Goal: Book appointment/travel/reservation

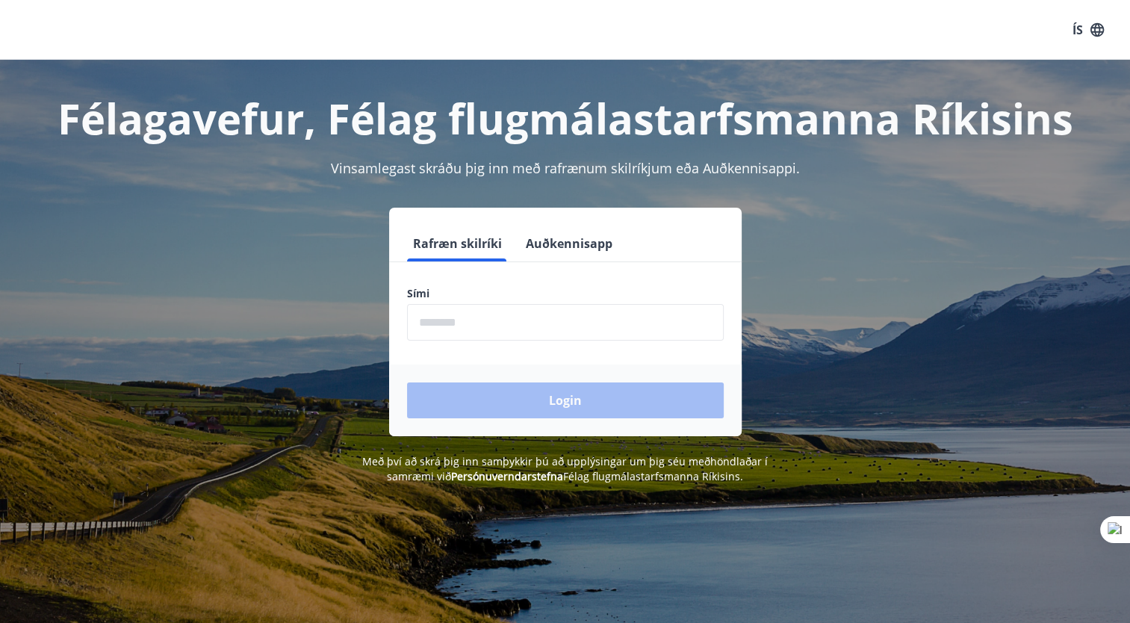
click at [557, 317] on input "phone" at bounding box center [565, 322] width 317 height 37
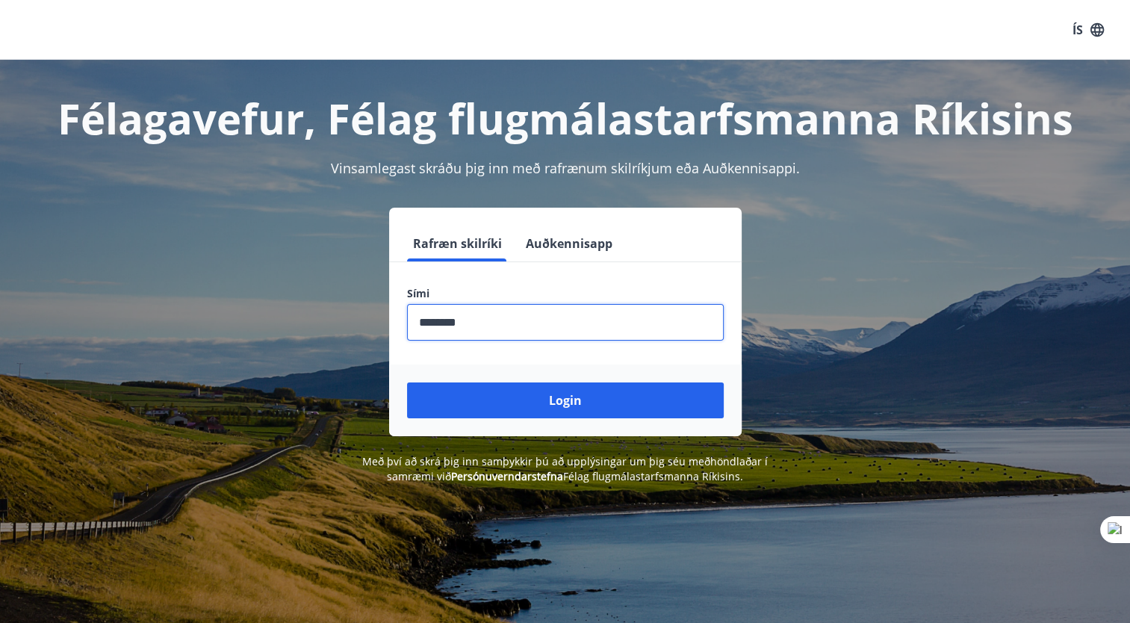
type input "********"
click at [407, 383] on button "Login" at bounding box center [565, 401] width 317 height 36
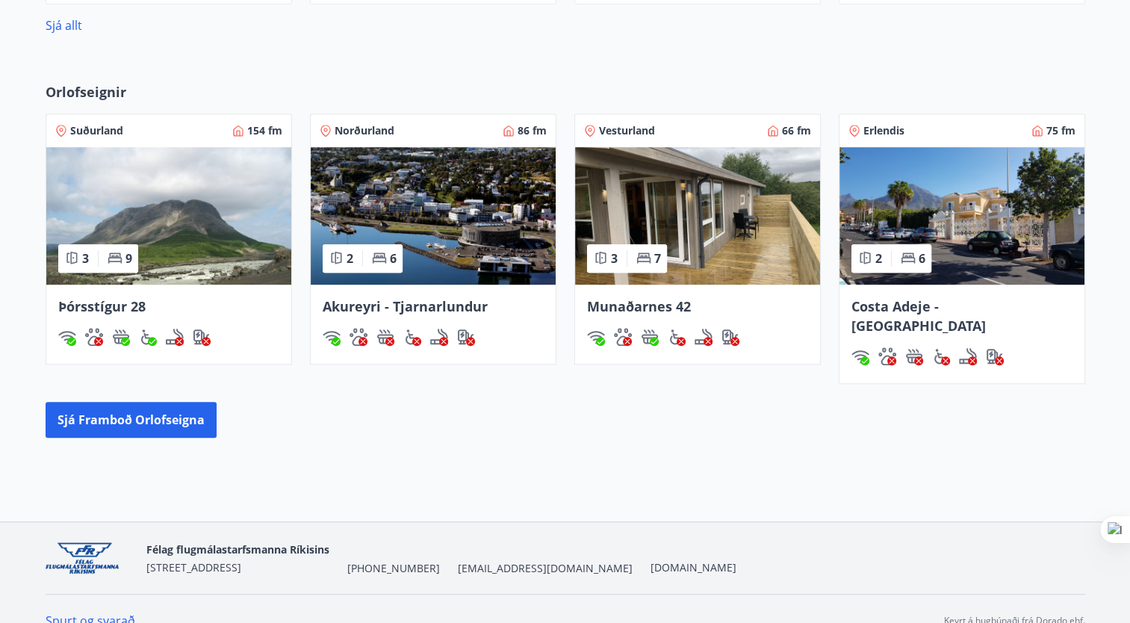
scroll to position [897, 0]
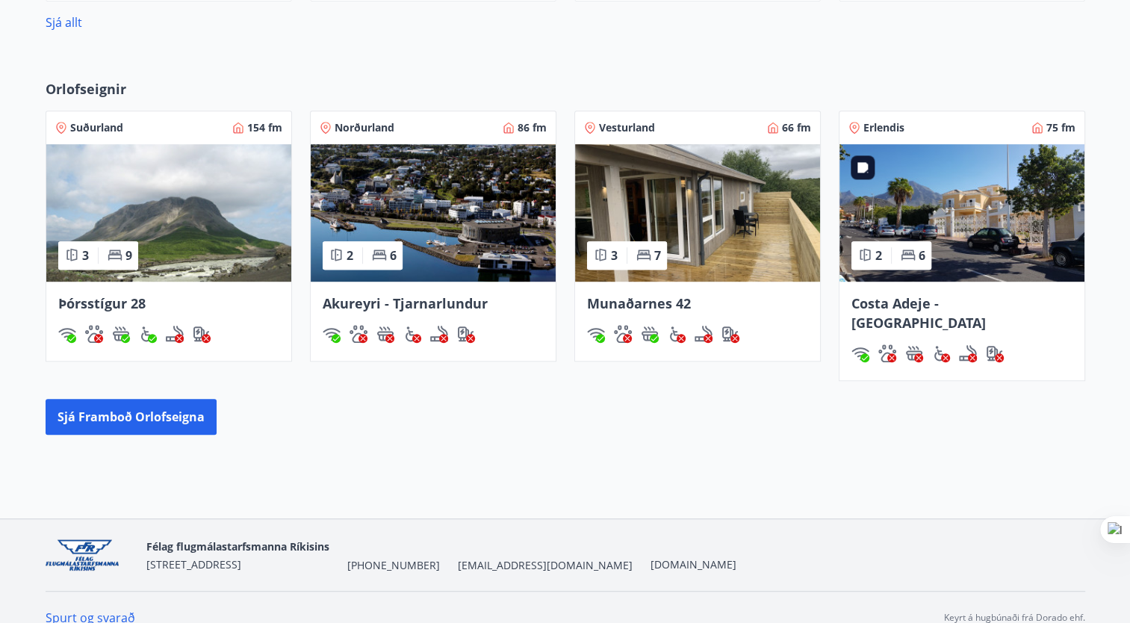
click at [989, 197] on img at bounding box center [962, 212] width 245 height 137
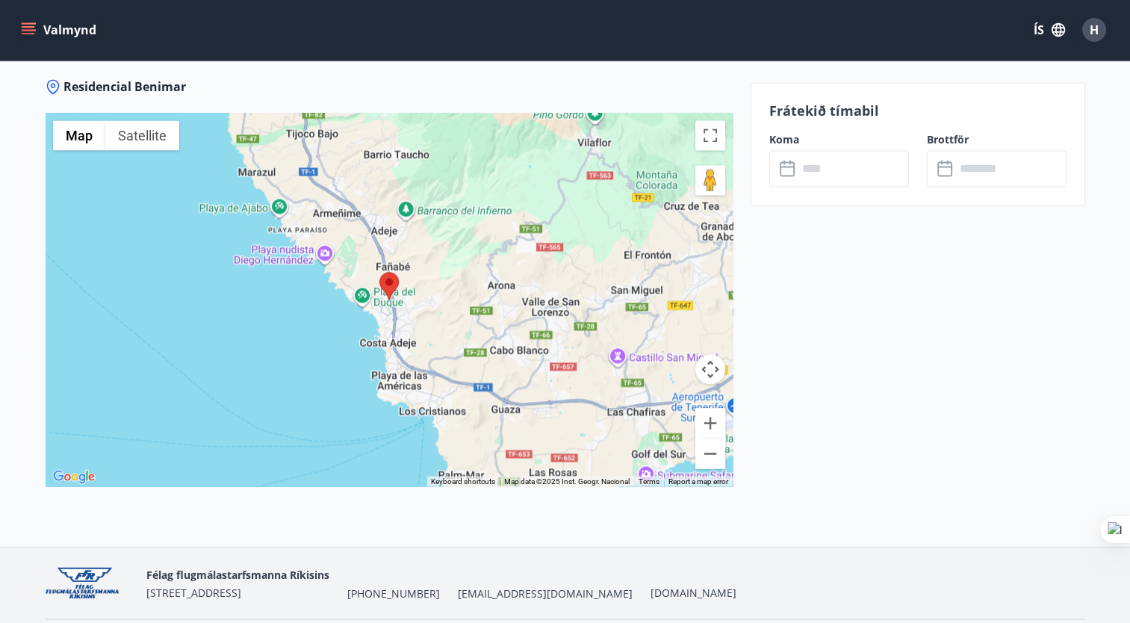
scroll to position [2492, 0]
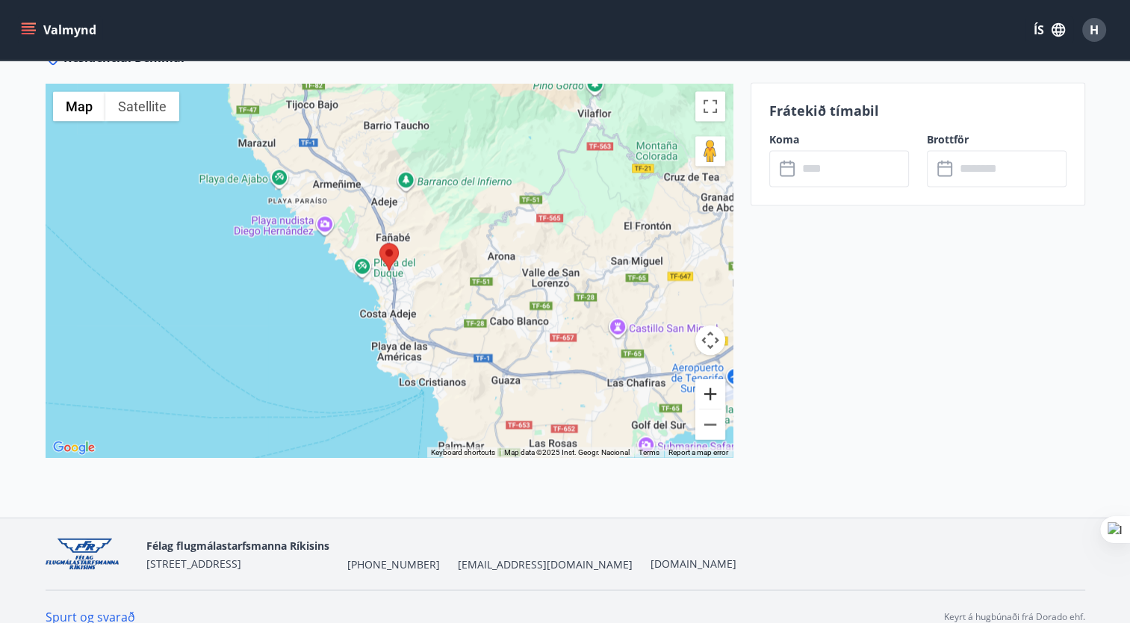
click at [706, 379] on button "Zoom in" at bounding box center [711, 394] width 30 height 30
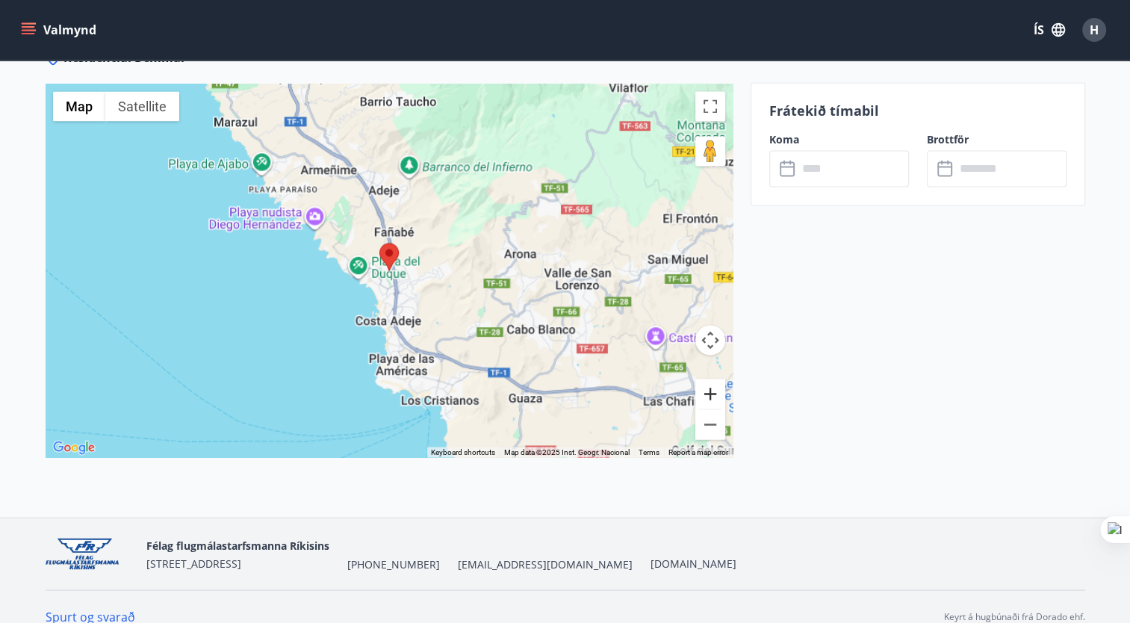
click at [706, 379] on button "Zoom in" at bounding box center [711, 394] width 30 height 30
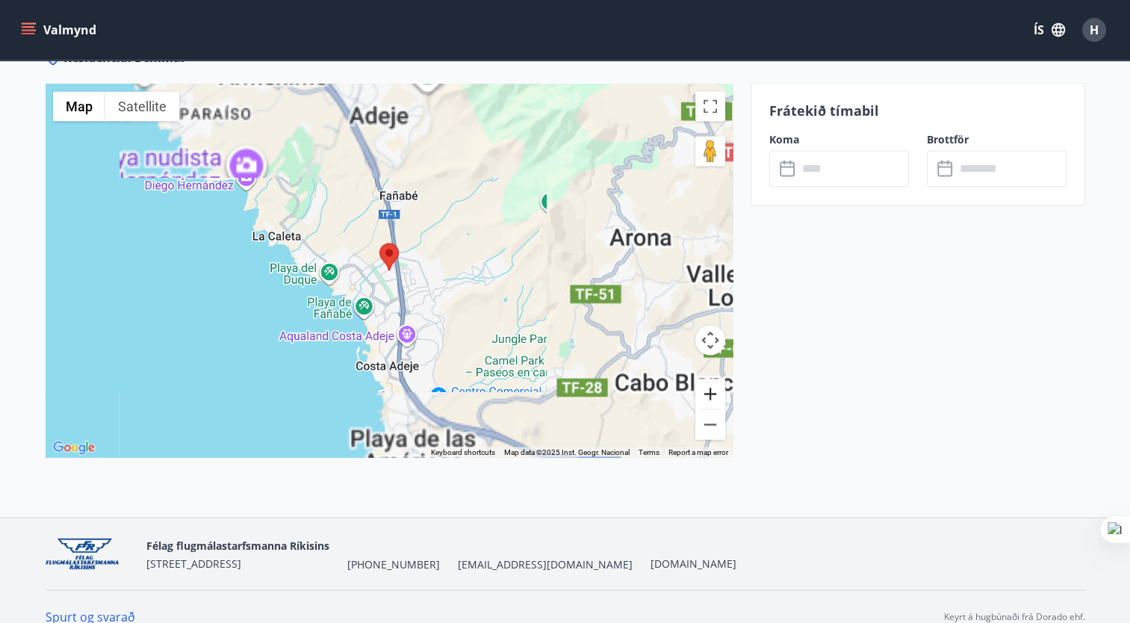
click at [706, 379] on button "Zoom in" at bounding box center [711, 394] width 30 height 30
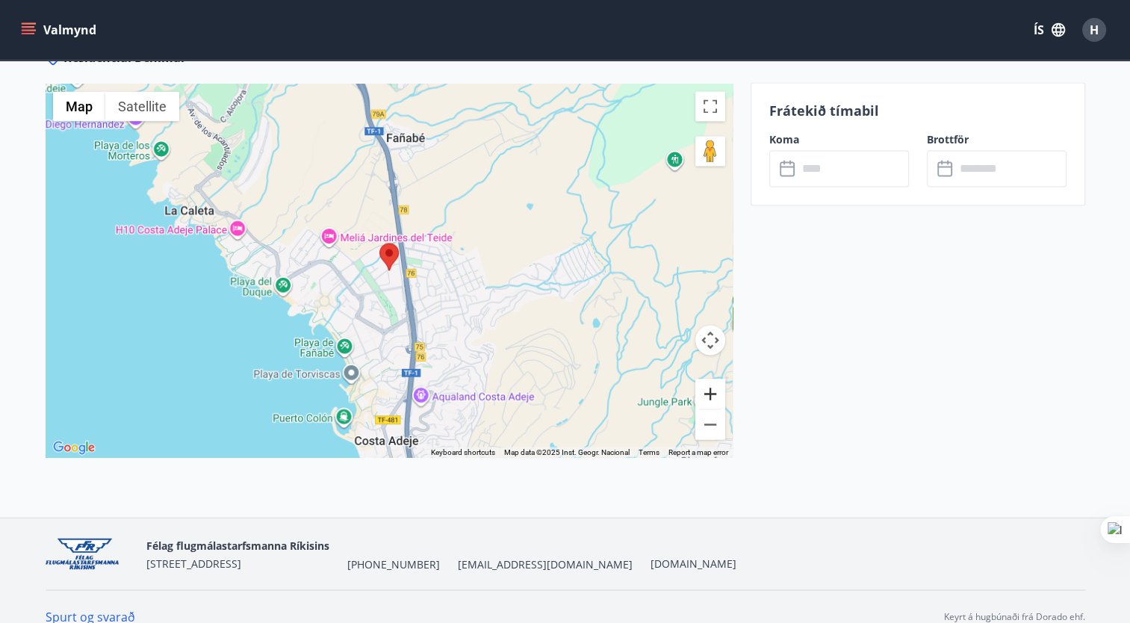
click at [706, 379] on button "Zoom in" at bounding box center [711, 394] width 30 height 30
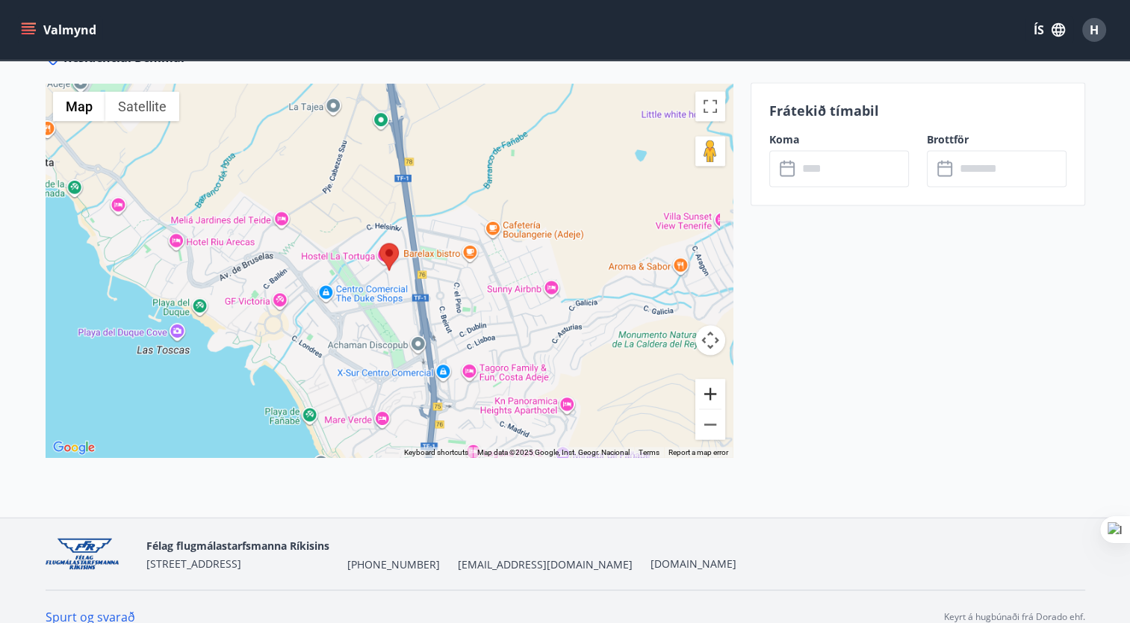
click at [706, 379] on button "Zoom in" at bounding box center [711, 394] width 30 height 30
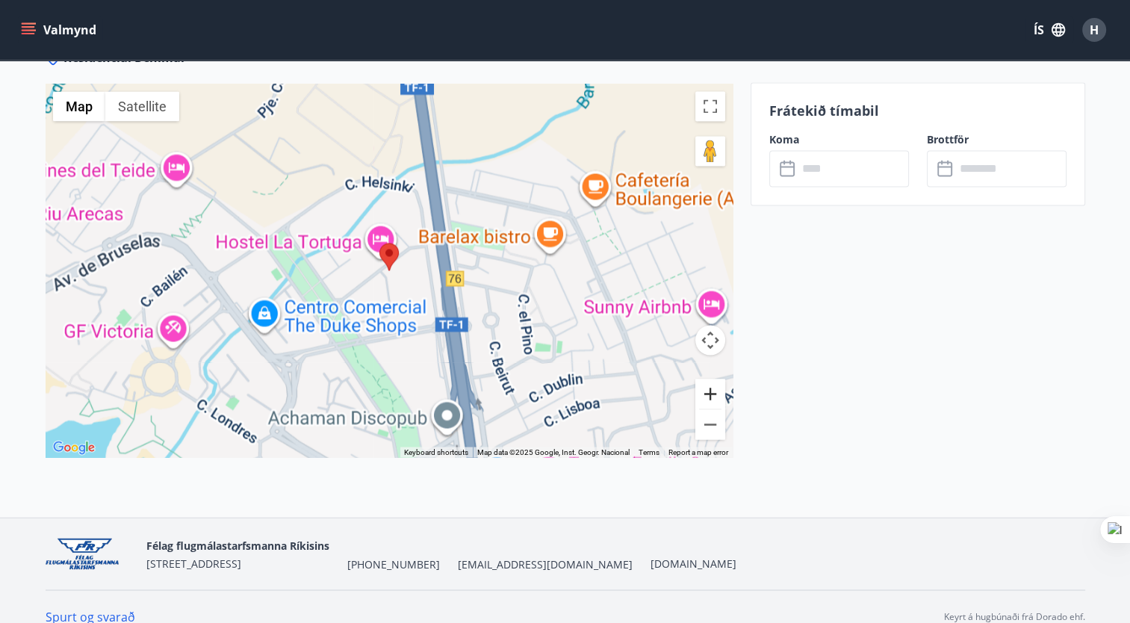
click at [706, 379] on button "Zoom in" at bounding box center [711, 394] width 30 height 30
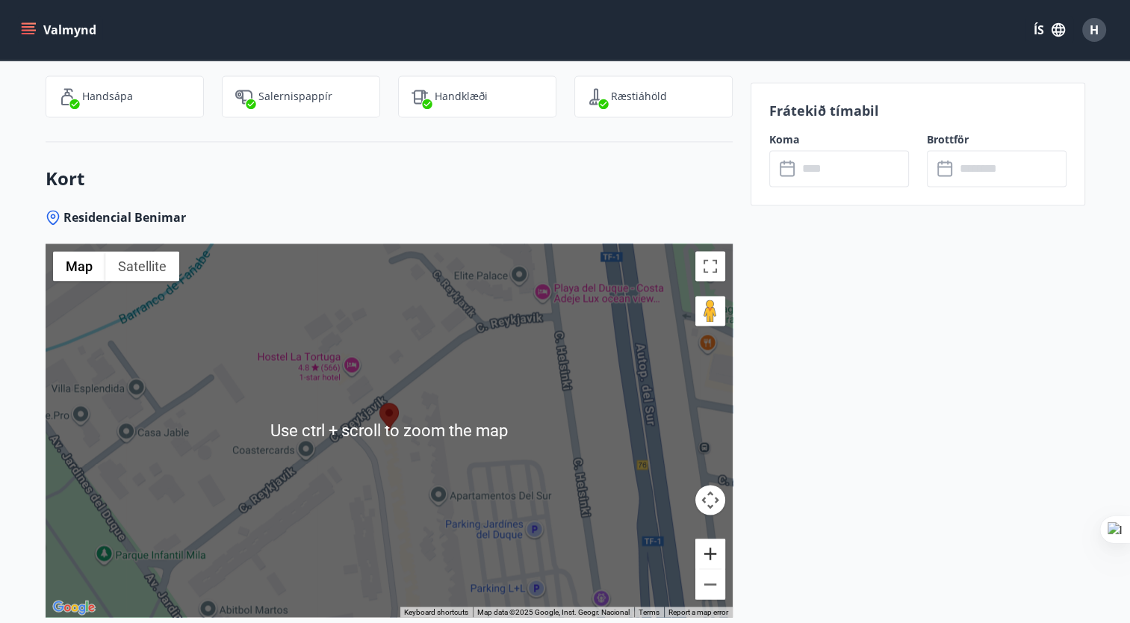
scroll to position [2417, 0]
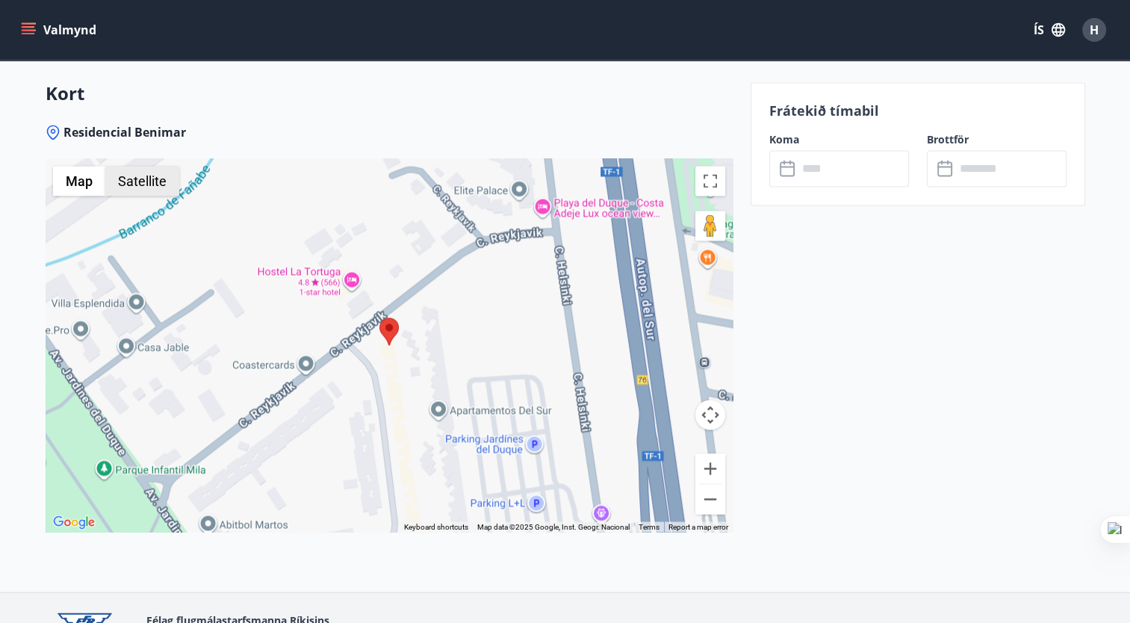
click at [164, 166] on button "Satellite" at bounding box center [142, 181] width 74 height 30
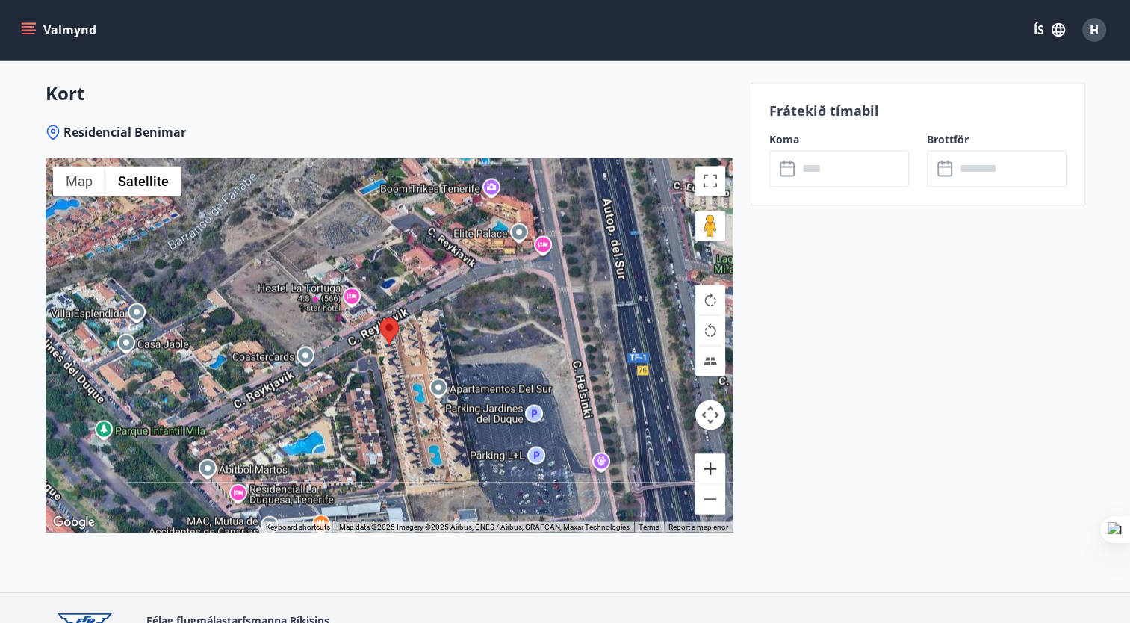
click at [714, 454] on button "Zoom in" at bounding box center [711, 469] width 30 height 30
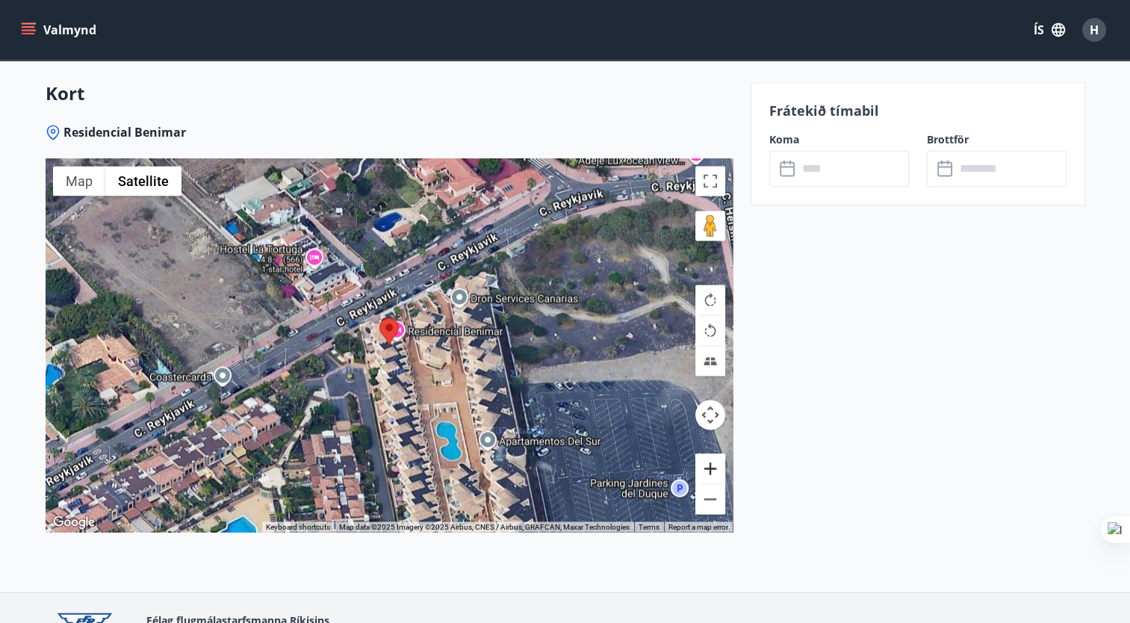
click at [714, 454] on button "Zoom in" at bounding box center [711, 469] width 30 height 30
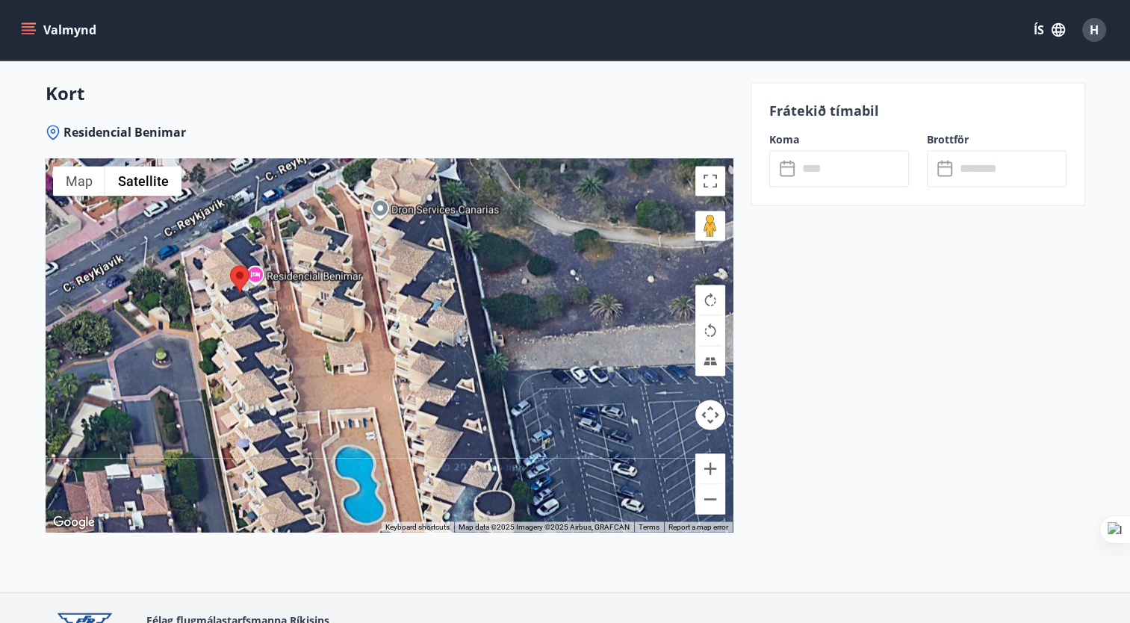
drag, startPoint x: 434, startPoint y: 312, endPoint x: 317, endPoint y: 347, distance: 122.2
click at [317, 347] on div at bounding box center [389, 345] width 687 height 374
click at [696, 456] on button "Zoom in" at bounding box center [711, 469] width 30 height 30
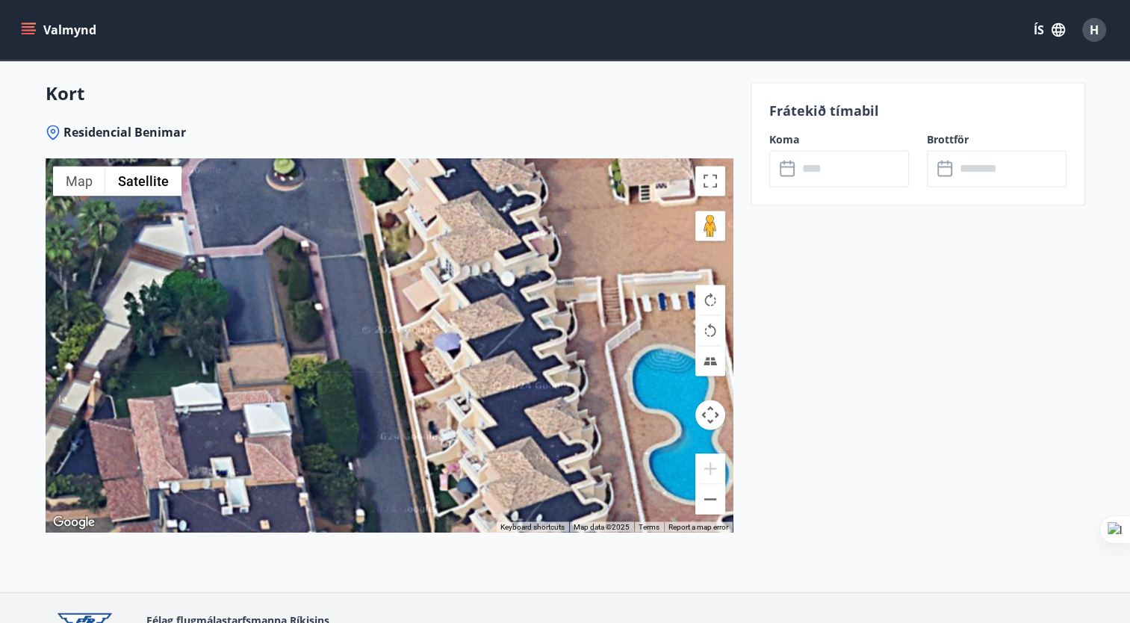
drag, startPoint x: 227, startPoint y: 360, endPoint x: 580, endPoint y: 158, distance: 406.7
click at [581, 158] on div at bounding box center [389, 345] width 687 height 374
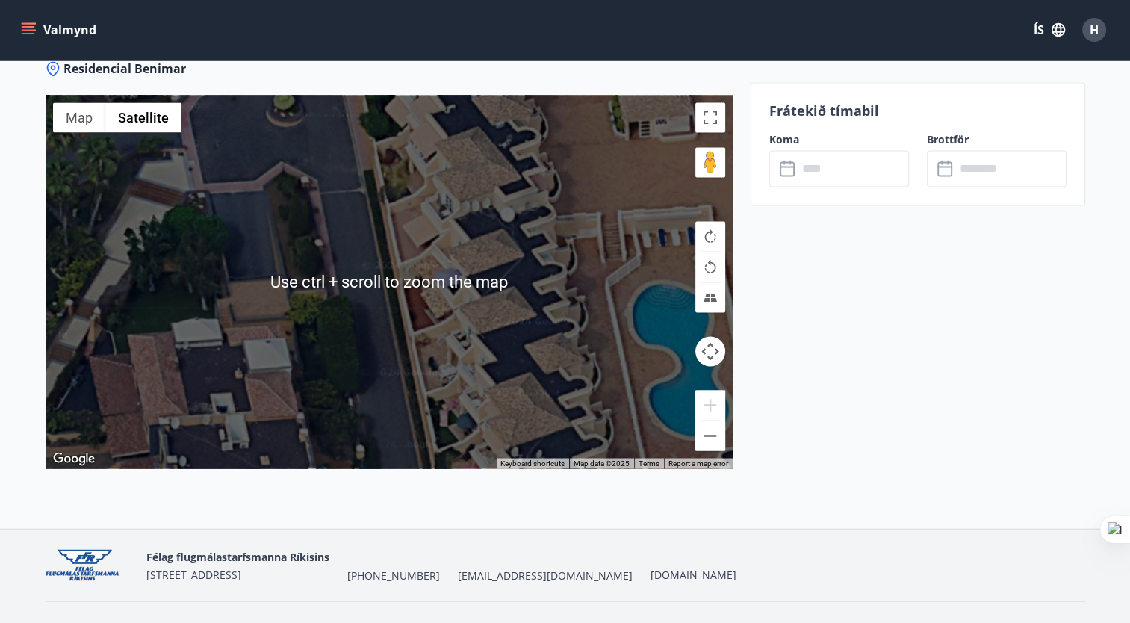
scroll to position [2492, 0]
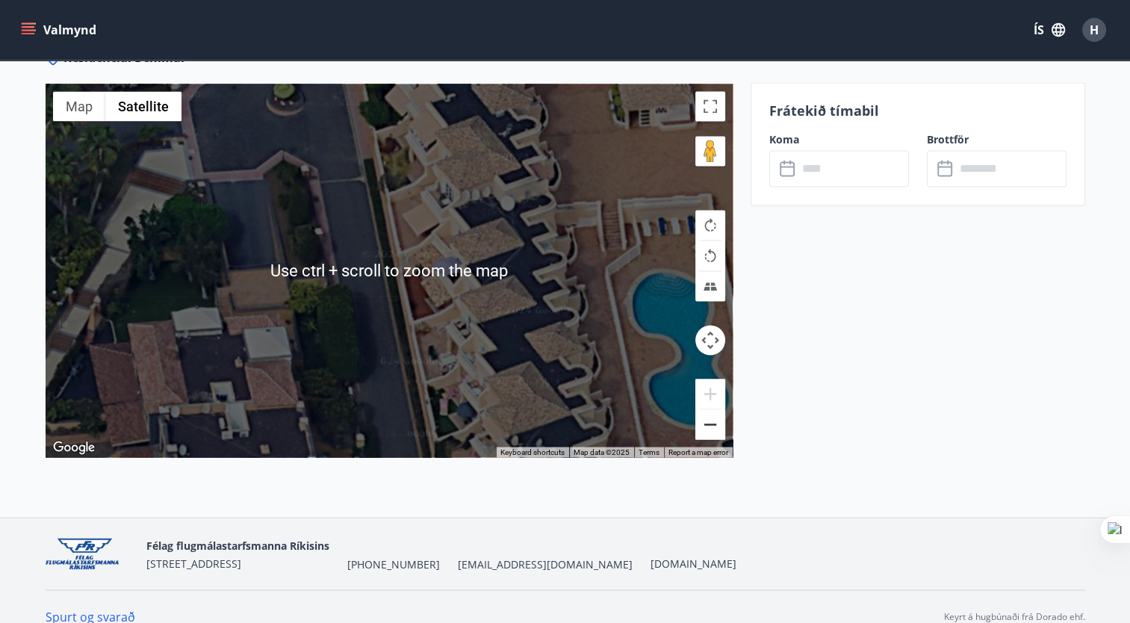
click at [717, 409] on button "Zoom out" at bounding box center [711, 424] width 30 height 30
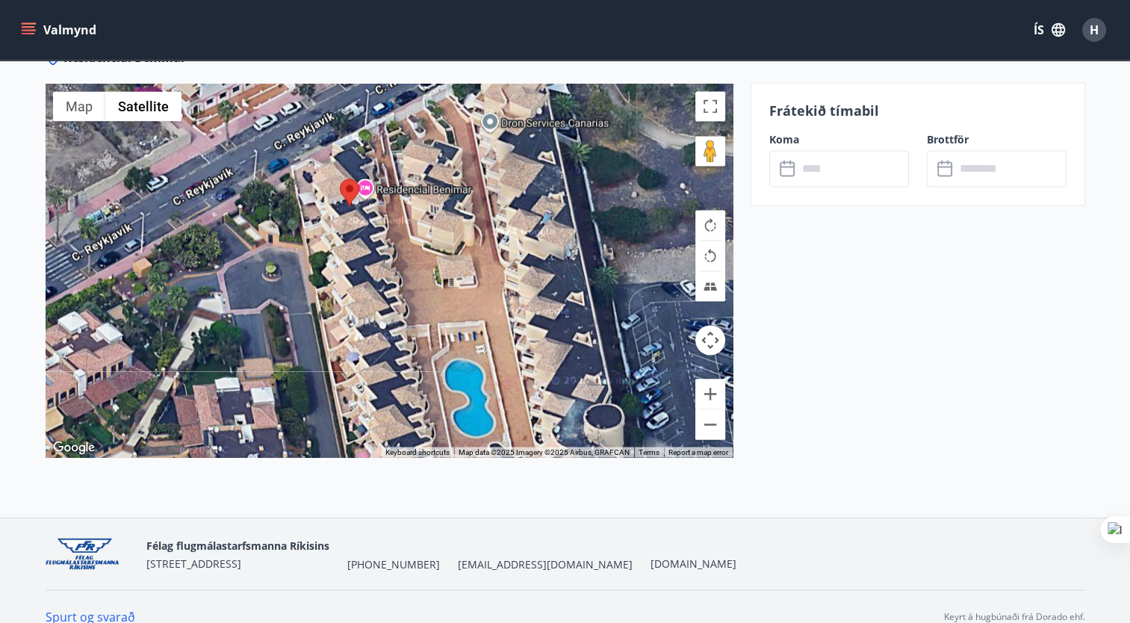
drag, startPoint x: 520, startPoint y: 198, endPoint x: 454, endPoint y: 305, distance: 125.5
click at [454, 305] on div at bounding box center [389, 271] width 687 height 374
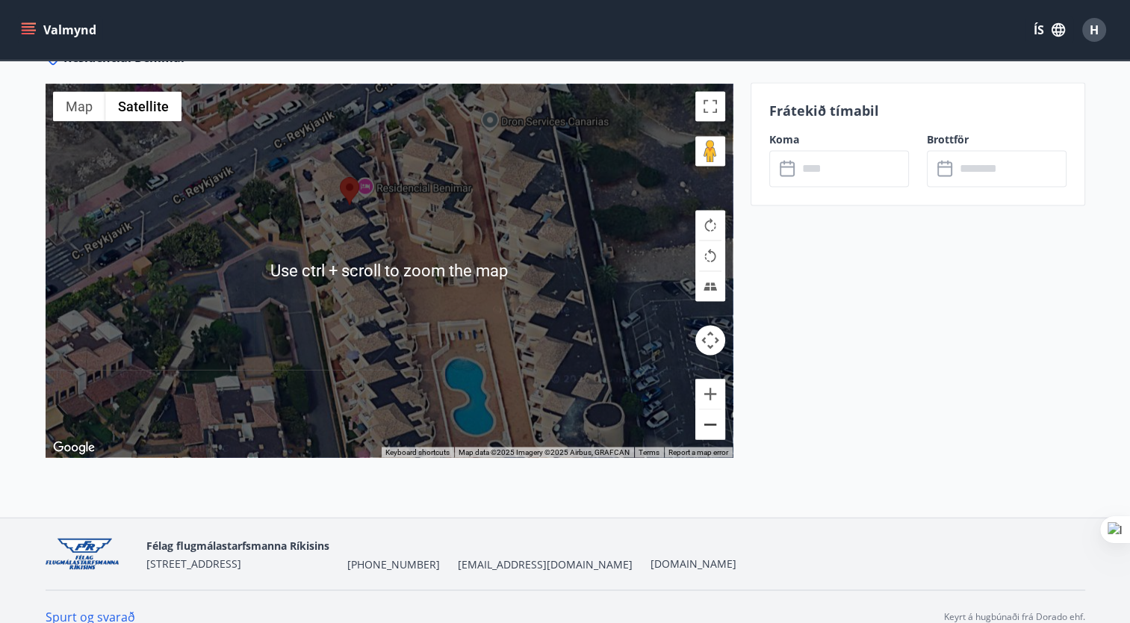
click at [711, 411] on button "Zoom out" at bounding box center [711, 424] width 30 height 30
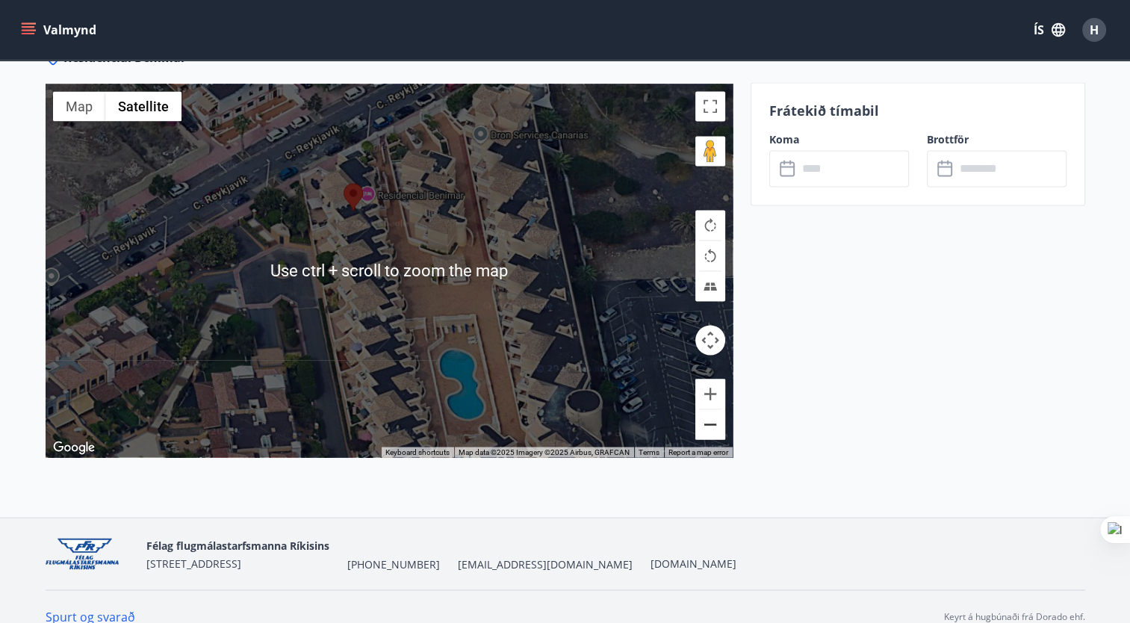
click at [711, 411] on button "Zoom out" at bounding box center [711, 424] width 30 height 30
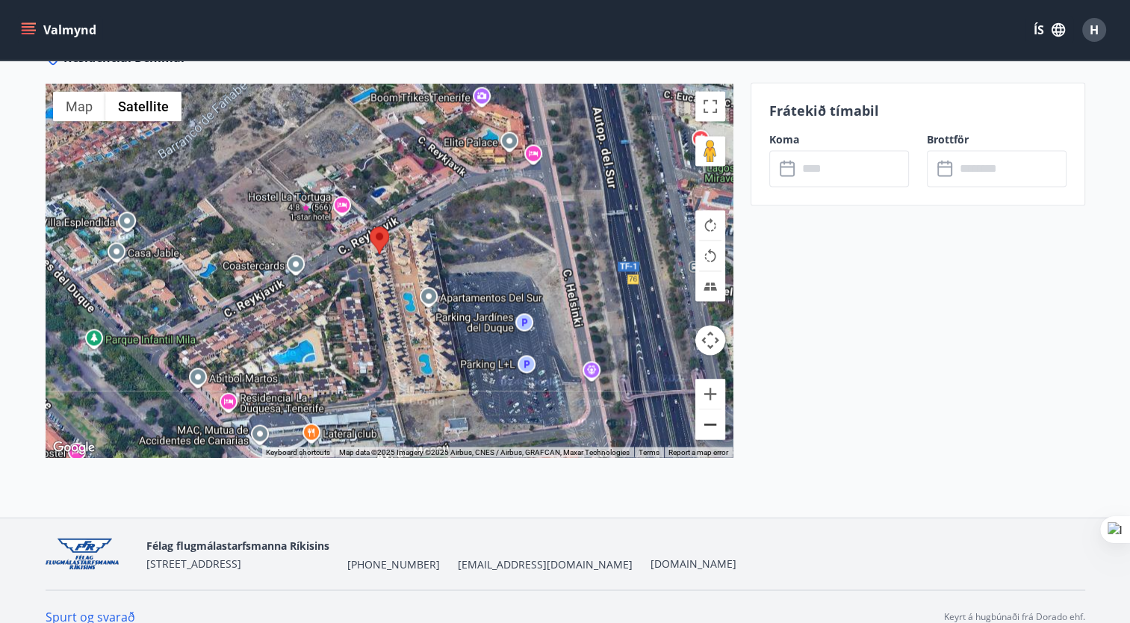
click at [711, 411] on button "Zoom out" at bounding box center [711, 424] width 30 height 30
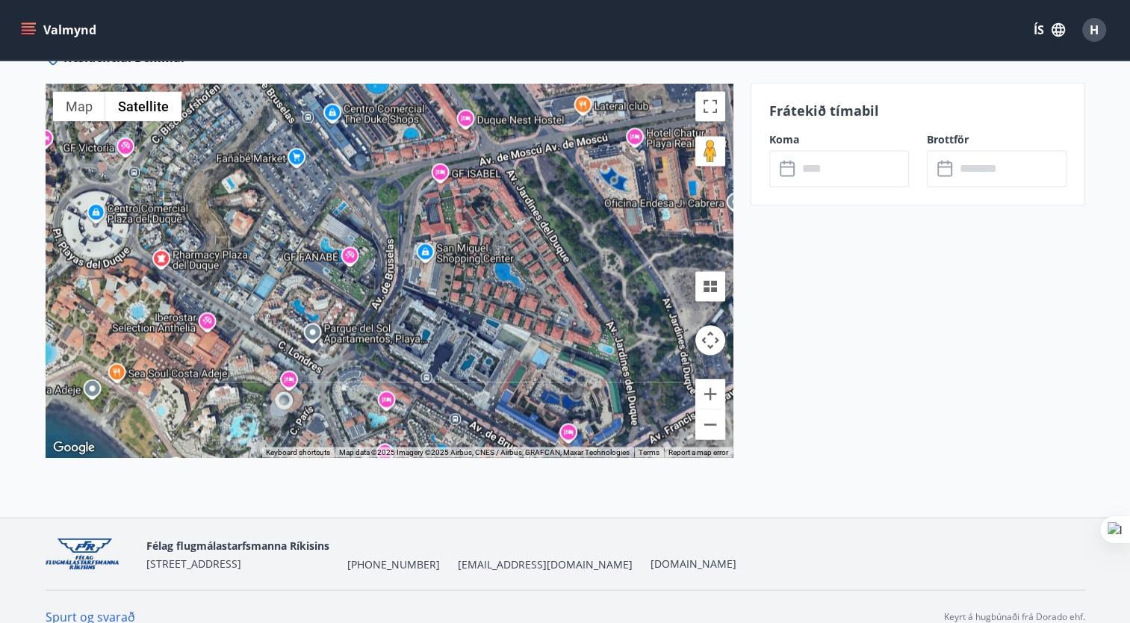
drag, startPoint x: 257, startPoint y: 363, endPoint x: 490, endPoint y: 82, distance: 365.1
click at [490, 84] on div at bounding box center [389, 271] width 687 height 374
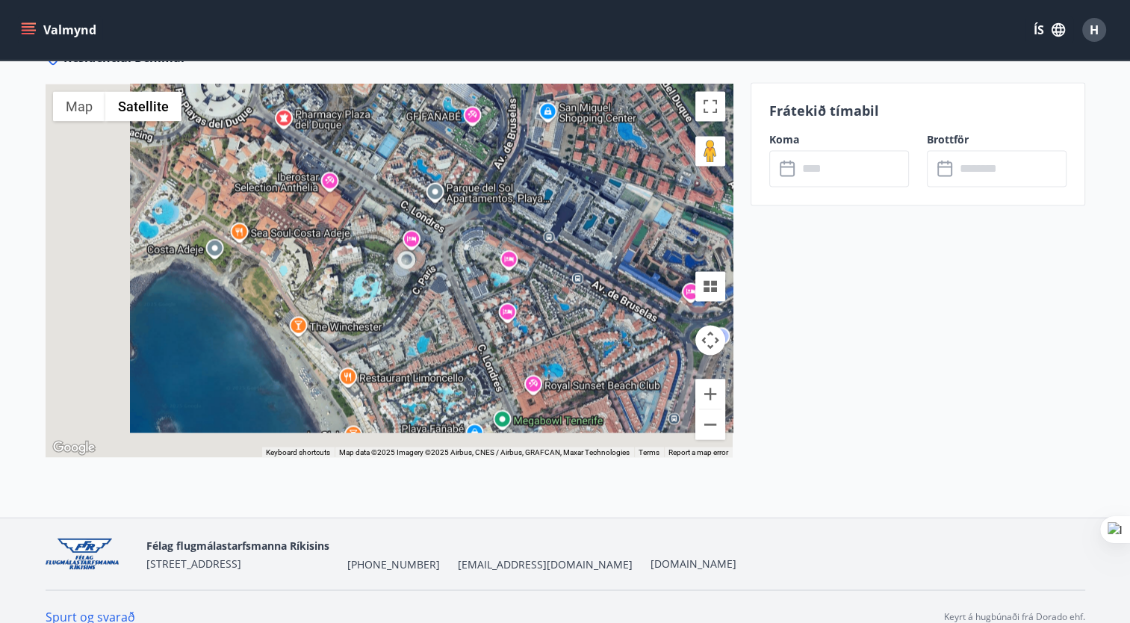
drag, startPoint x: 312, startPoint y: 238, endPoint x: 451, endPoint y: 80, distance: 211.2
click at [451, 84] on div at bounding box center [389, 271] width 687 height 374
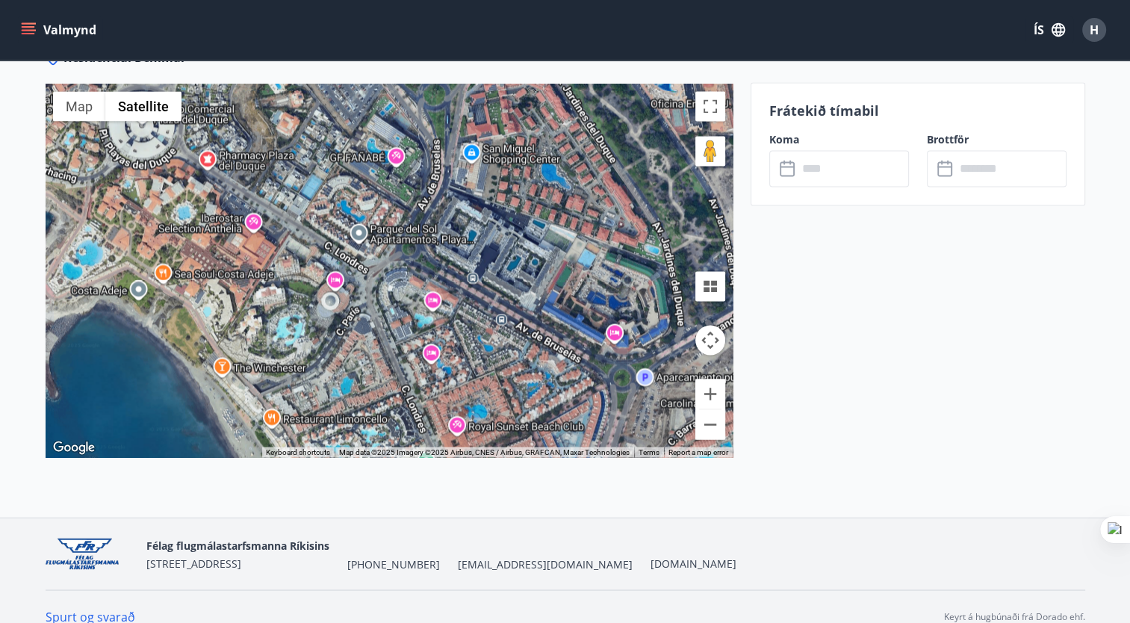
drag, startPoint x: 521, startPoint y: 225, endPoint x: 251, endPoint y: 360, distance: 301.7
click at [250, 359] on div at bounding box center [389, 271] width 687 height 374
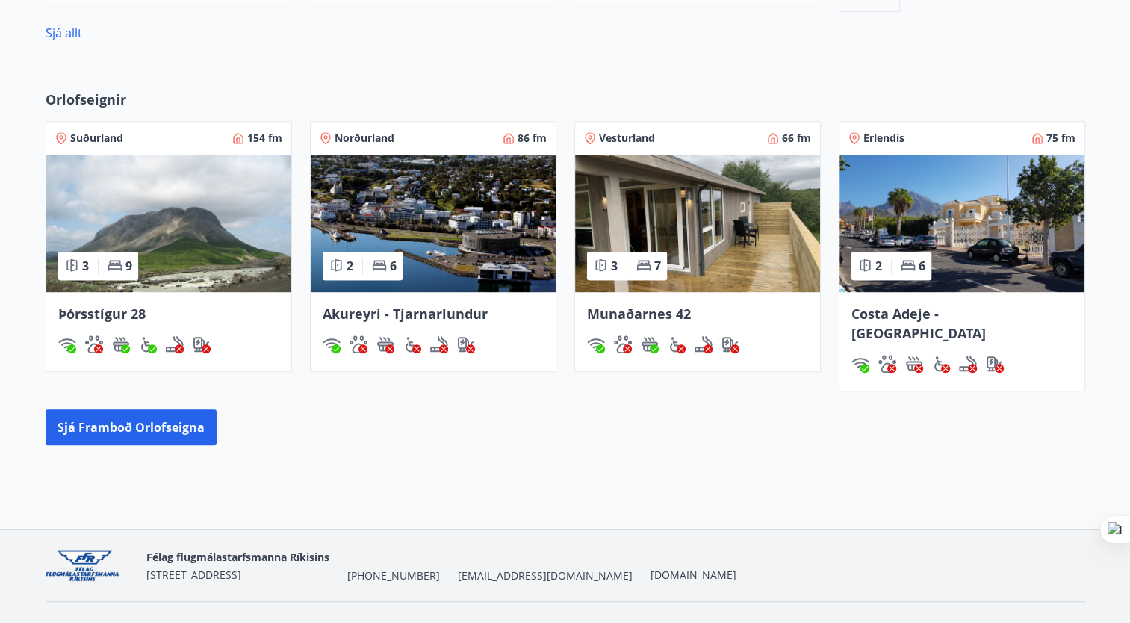
scroll to position [690, 0]
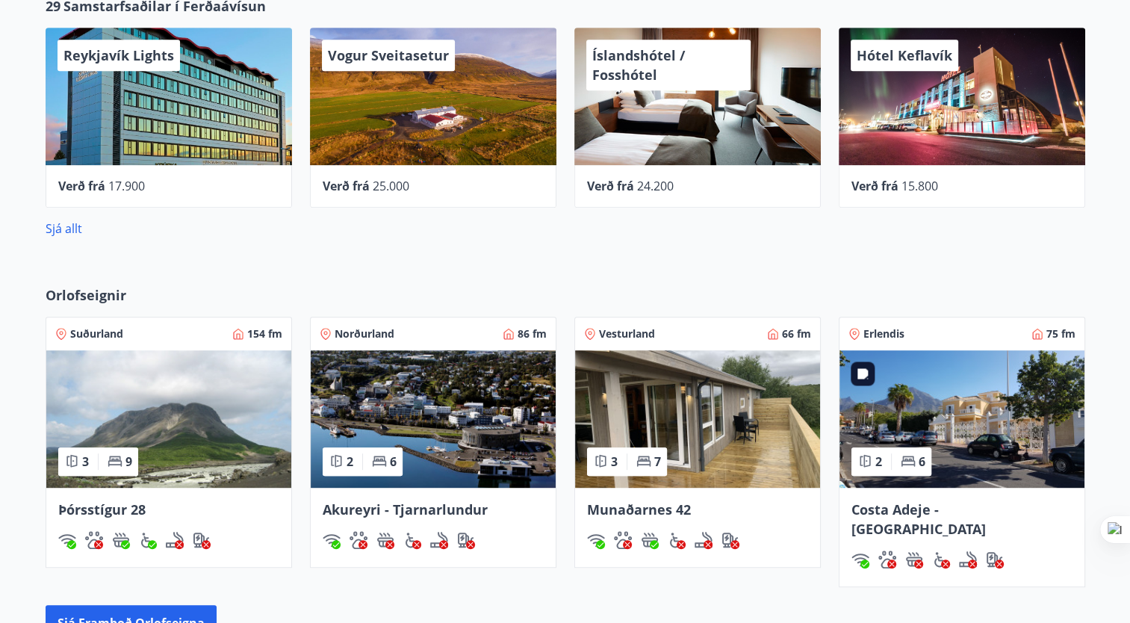
click at [968, 436] on img at bounding box center [962, 418] width 245 height 137
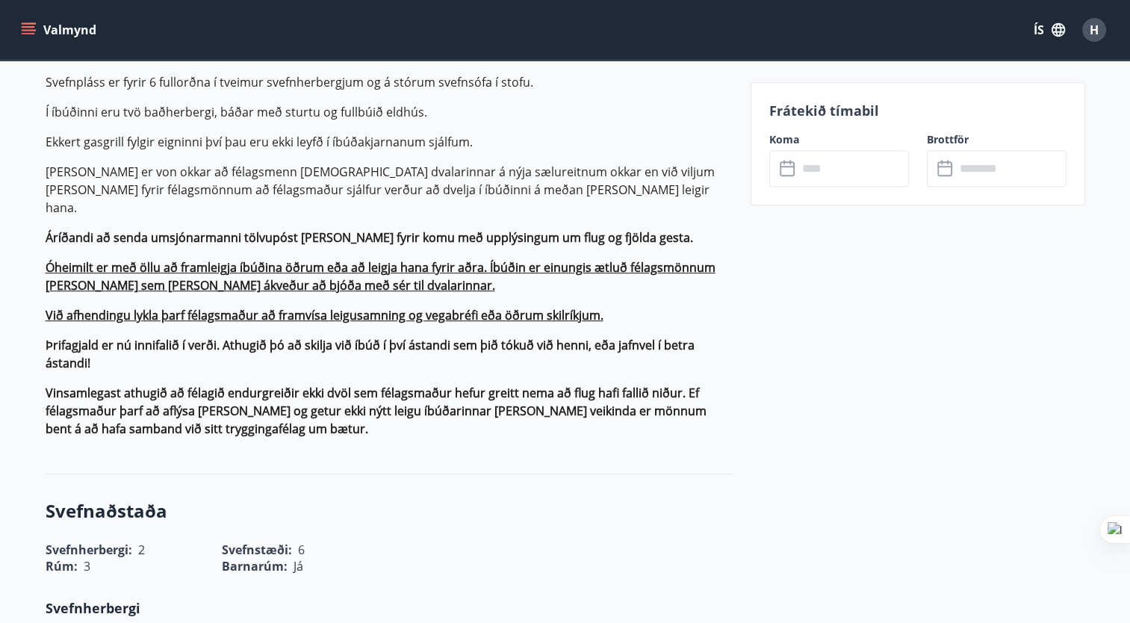
scroll to position [549, 0]
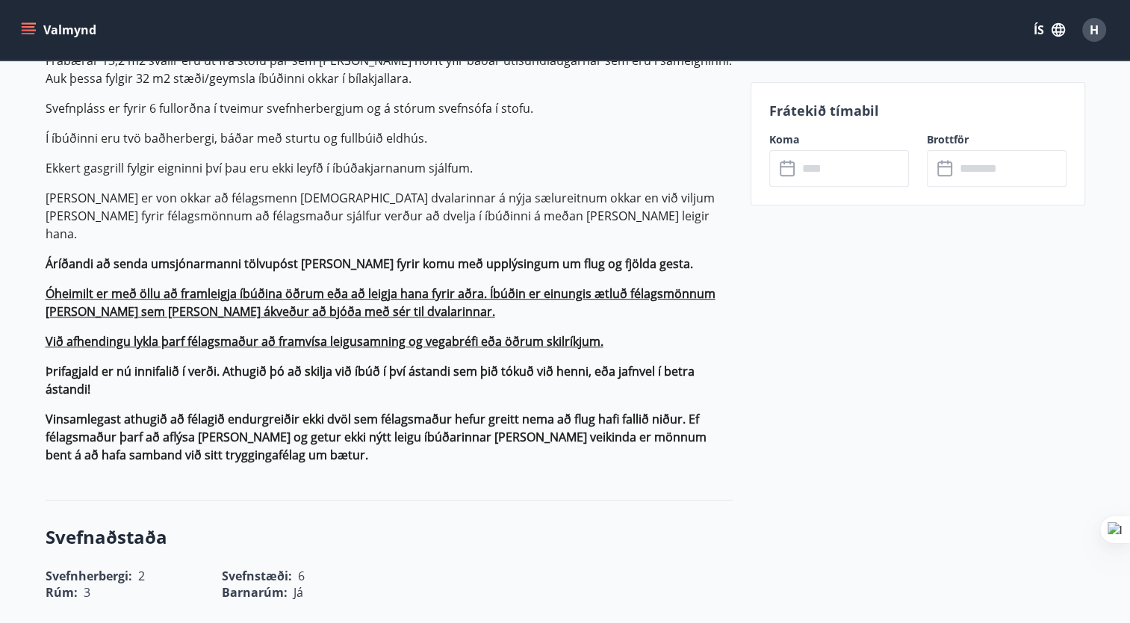
click at [817, 162] on input "text" at bounding box center [853, 168] width 111 height 37
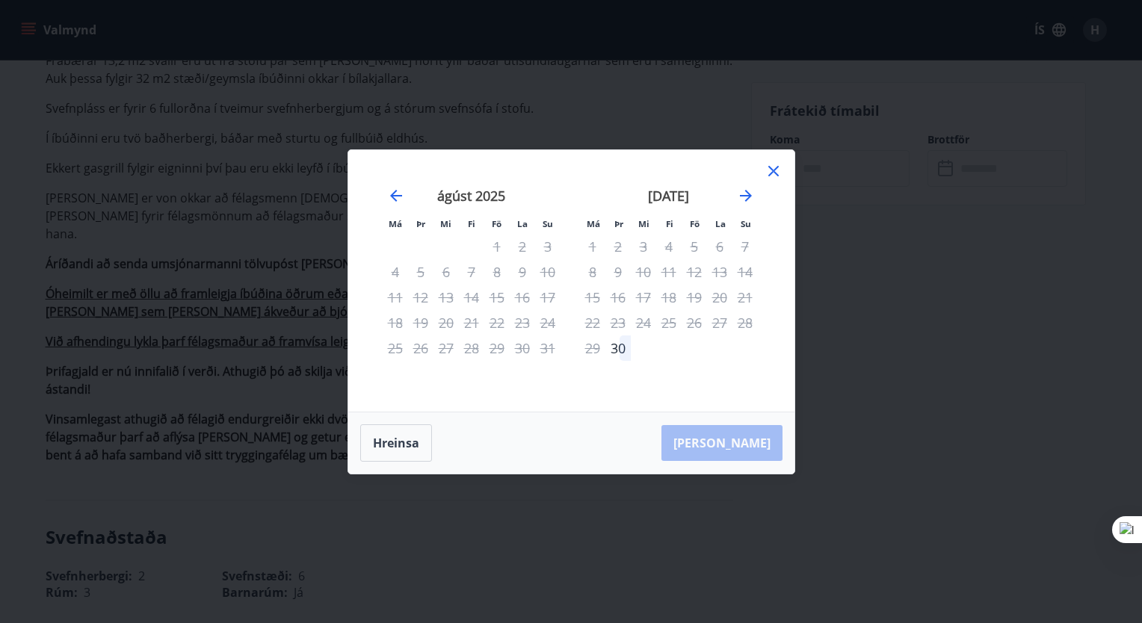
click at [763, 171] on div "[DATE] 1 2 3 4 5 6 7 8 9 10 11 12 13 14 15 16 17 18 19 20 21 22 23 24 25 26 27 …" at bounding box center [668, 290] width 197 height 245
click at [768, 170] on icon at bounding box center [773, 171] width 18 height 18
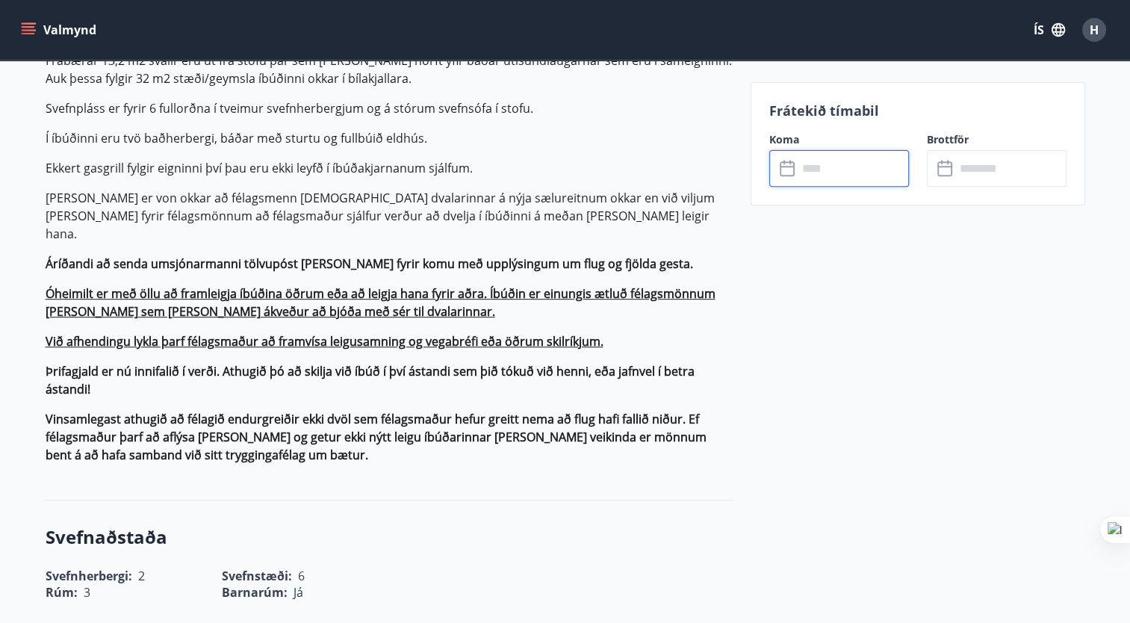
click at [809, 172] on input "text" at bounding box center [853, 168] width 111 height 37
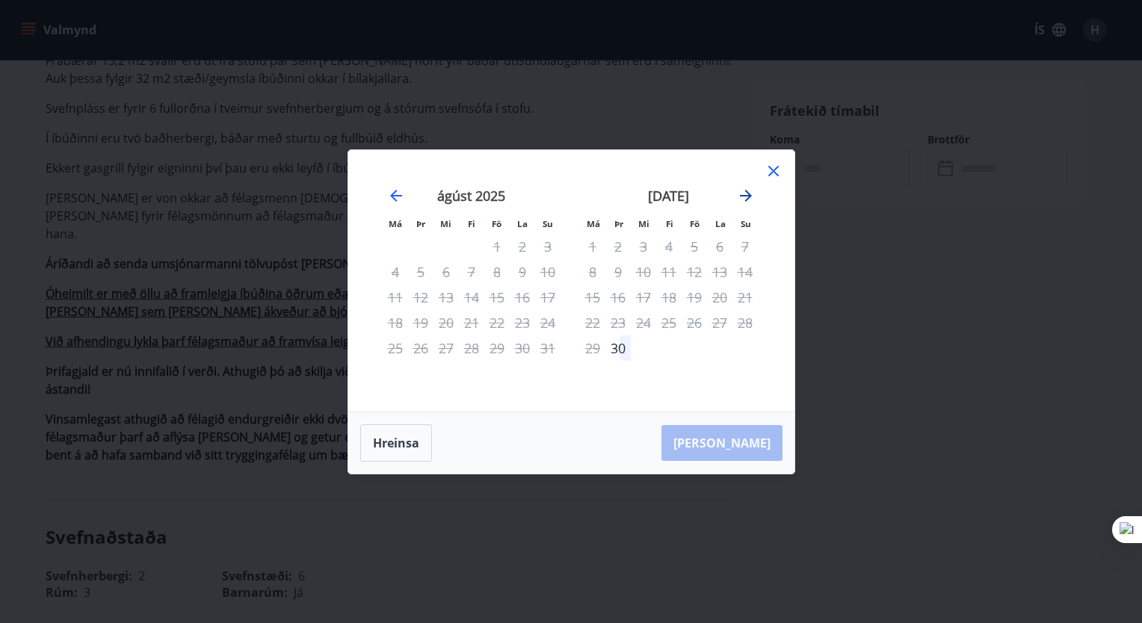
click at [741, 197] on icon "Move forward to switch to the next month." at bounding box center [746, 196] width 18 height 18
click at [746, 197] on icon "Move forward to switch to the next month." at bounding box center [746, 196] width 18 height 18
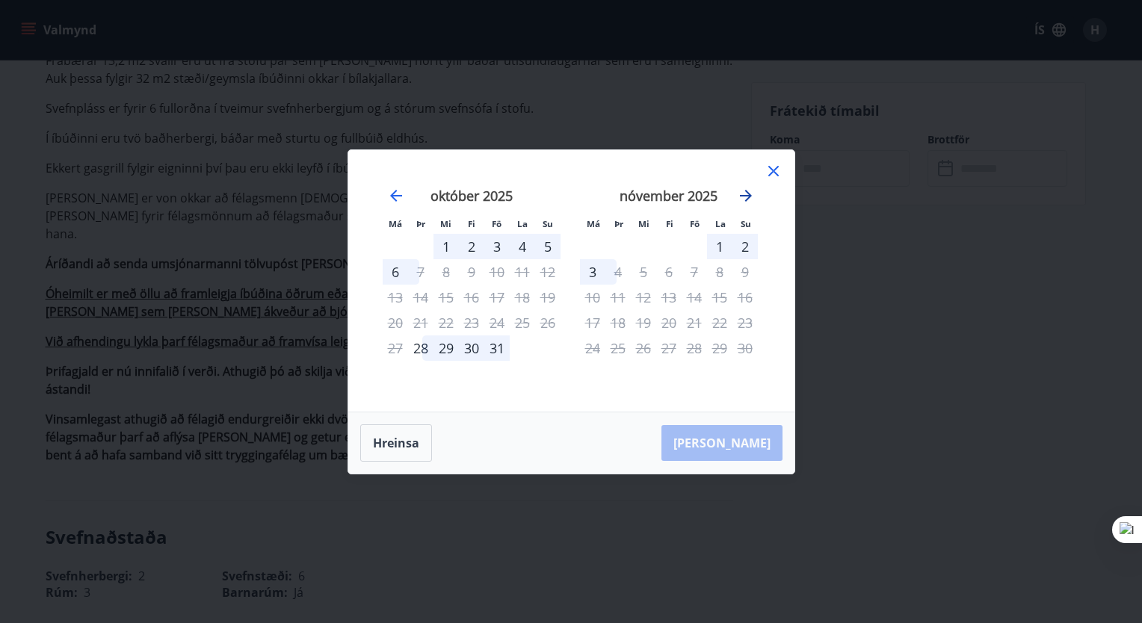
click at [746, 197] on icon "Move forward to switch to the next month." at bounding box center [746, 196] width 18 height 18
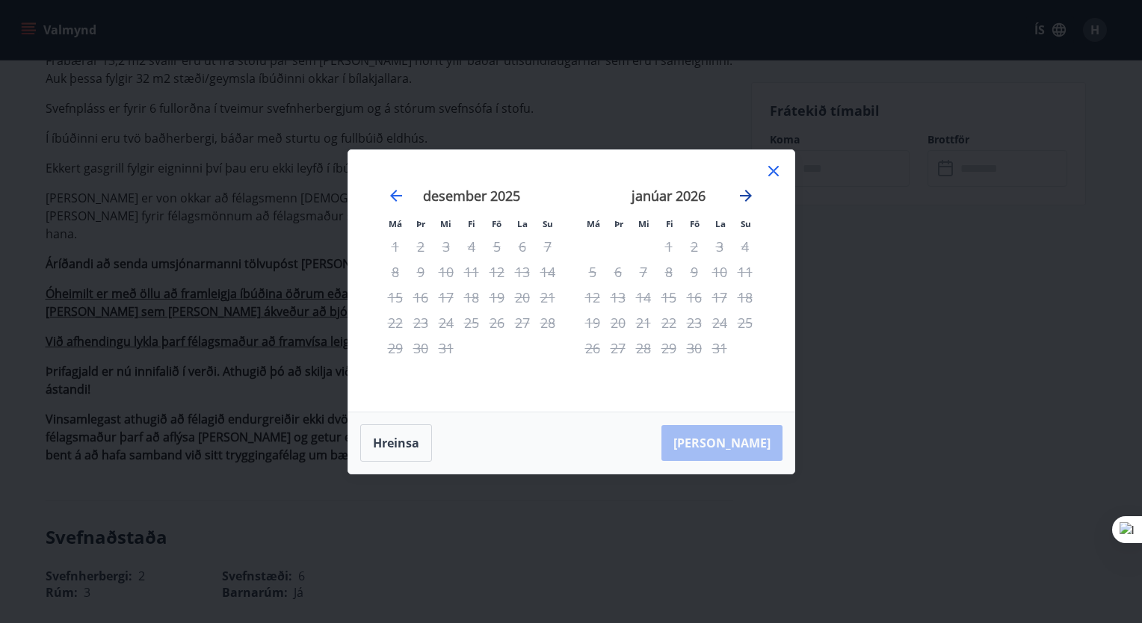
click at [746, 197] on icon "Move forward to switch to the next month." at bounding box center [746, 196] width 18 height 18
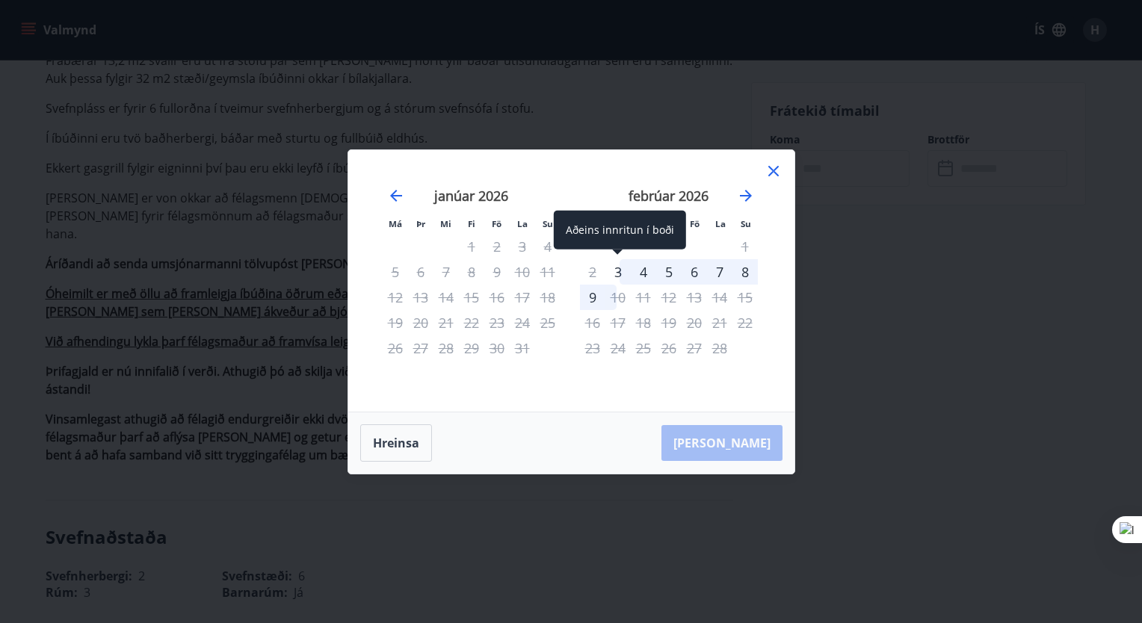
click at [612, 270] on div "3" at bounding box center [617, 271] width 25 height 25
click at [1060, 318] on div "Má Þr Mi Fi Fö La Su Má Þr Mi Fi Fö La Su [DATE] 1 2 3 4 5 6 7 8 9 10 11 12 13 …" at bounding box center [571, 311] width 1142 height 623
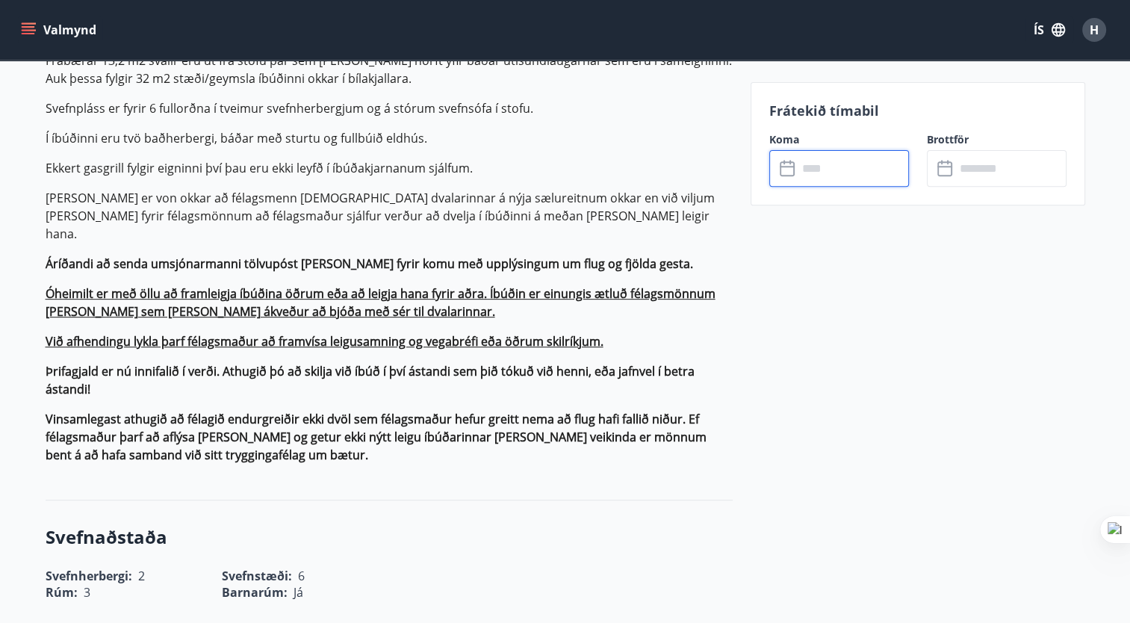
click at [991, 164] on input "text" at bounding box center [1011, 168] width 111 height 37
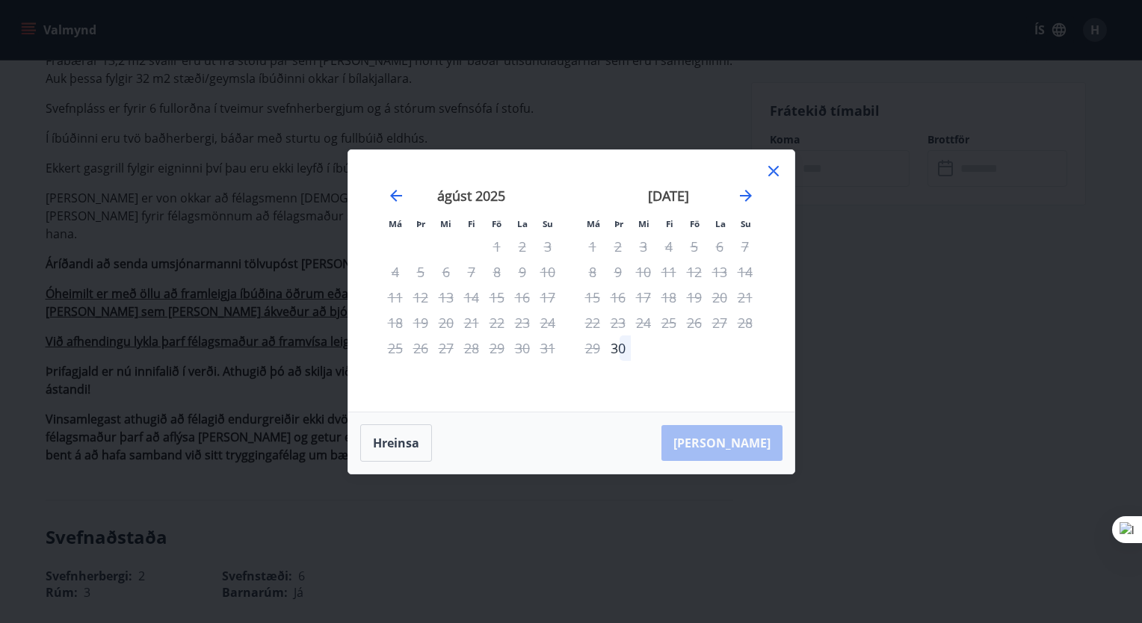
click at [770, 179] on icon at bounding box center [773, 171] width 18 height 18
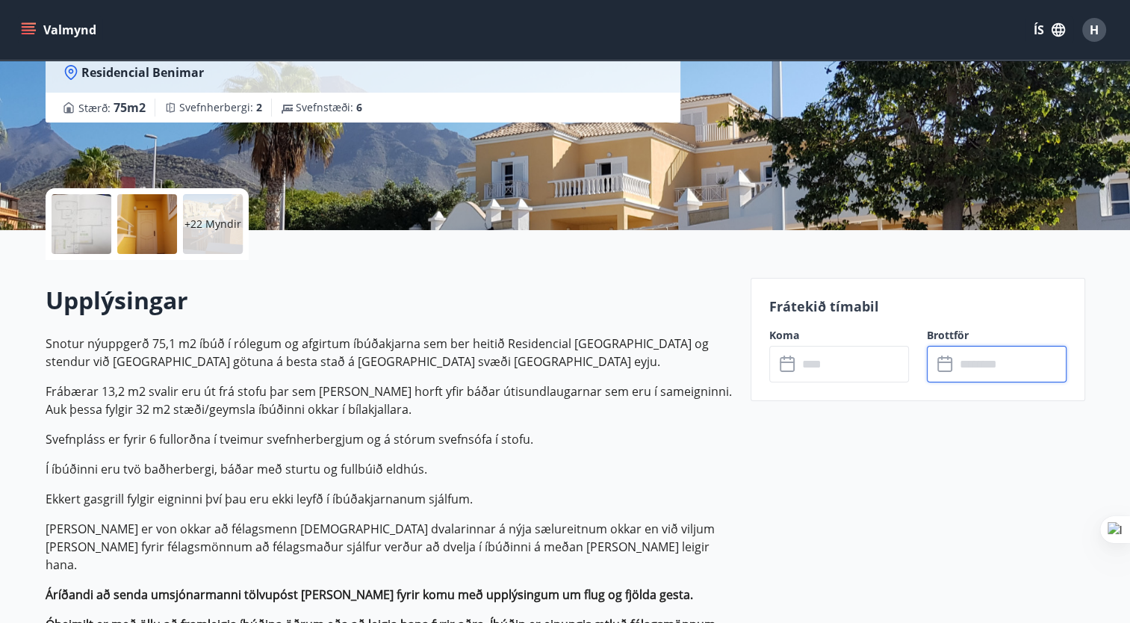
scroll to position [224, 0]
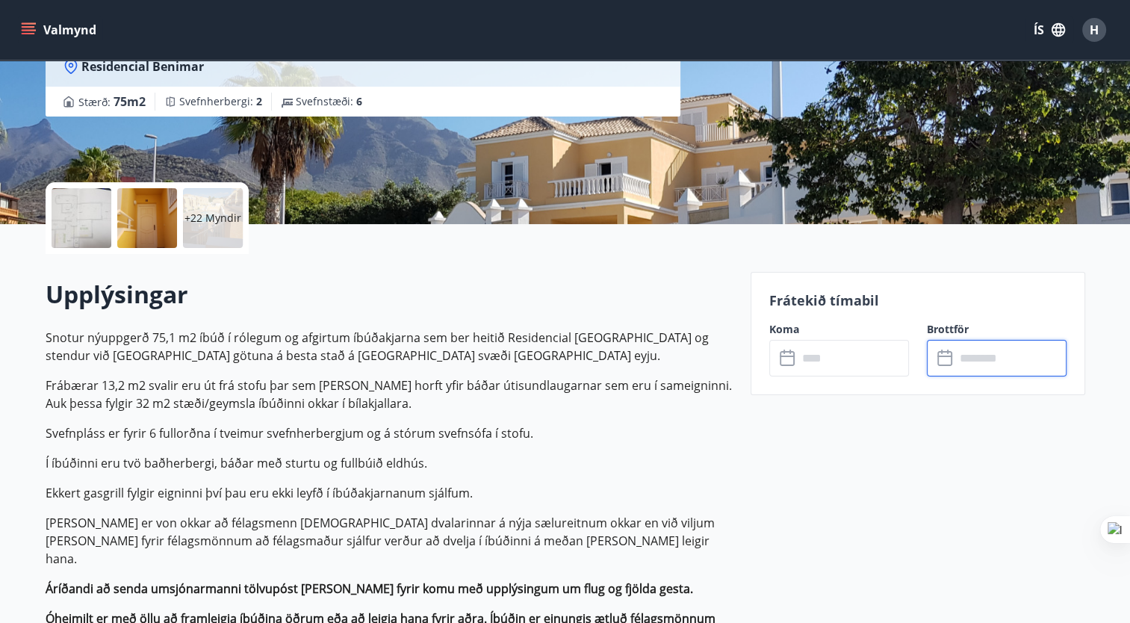
click at [818, 374] on input "text" at bounding box center [853, 358] width 111 height 37
click at [820, 358] on input "text" at bounding box center [853, 358] width 111 height 37
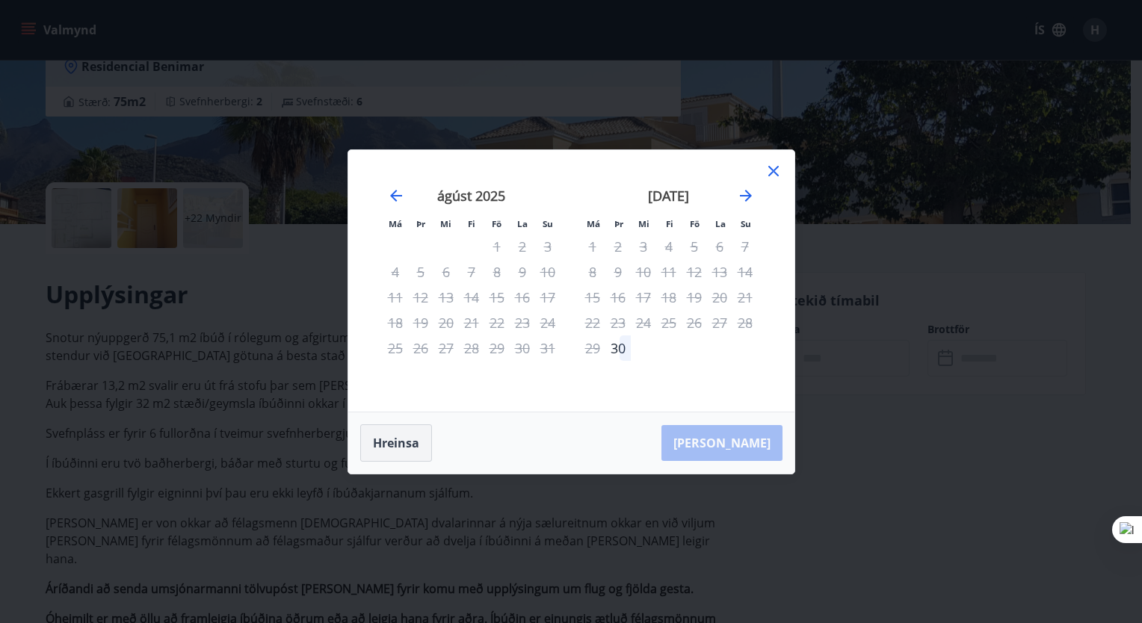
click at [402, 446] on button "Hreinsa" at bounding box center [396, 442] width 72 height 37
click at [731, 194] on div "[DATE]" at bounding box center [669, 201] width 178 height 66
click at [747, 199] on icon "Move forward to switch to the next month." at bounding box center [746, 196] width 18 height 18
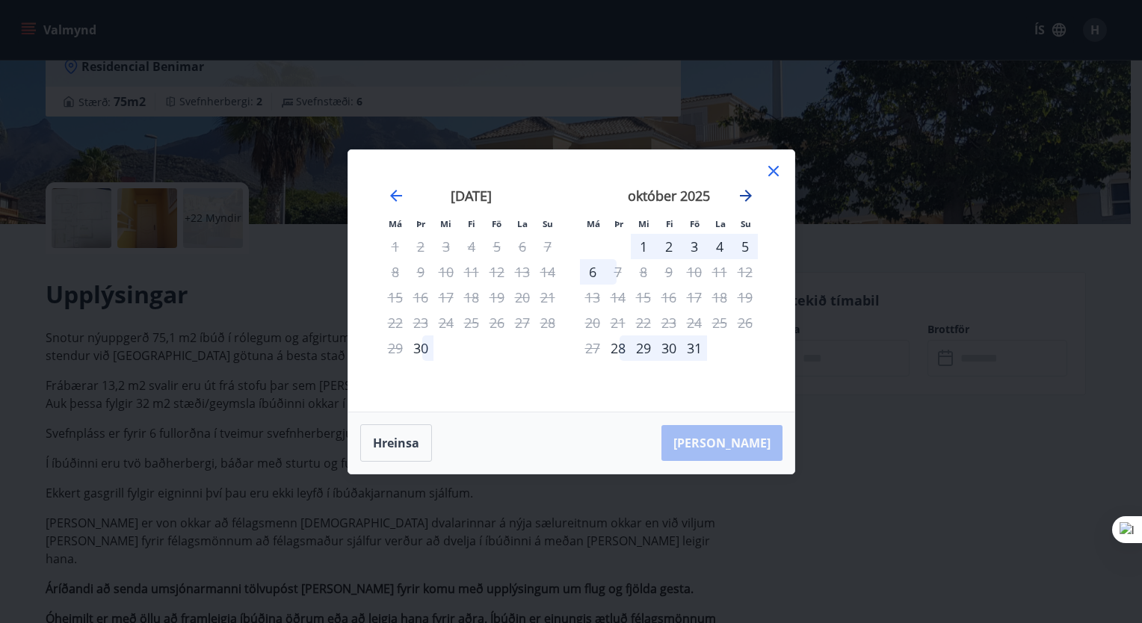
click at [747, 199] on icon "Move forward to switch to the next month." at bounding box center [746, 196] width 18 height 18
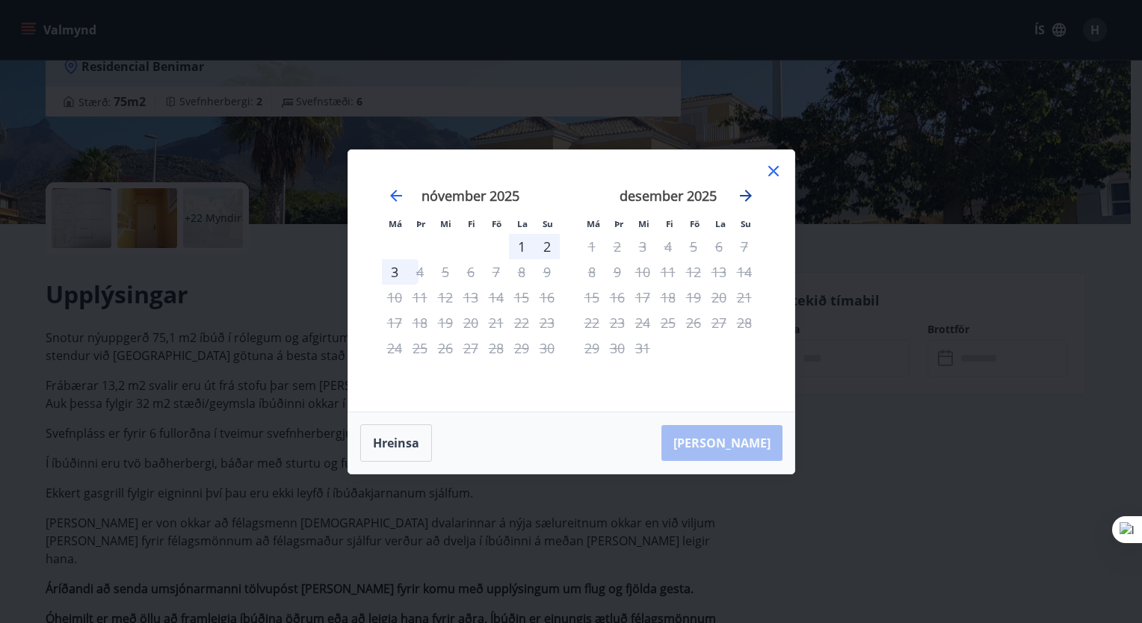
click at [747, 199] on icon "Move forward to switch to the next month." at bounding box center [746, 196] width 18 height 18
click at [747, 201] on icon "Move forward to switch to the next month." at bounding box center [746, 196] width 18 height 18
click at [740, 198] on icon "Move forward to switch to the next month." at bounding box center [746, 196] width 18 height 18
click at [741, 190] on icon "Move forward to switch to the next month." at bounding box center [746, 196] width 18 height 18
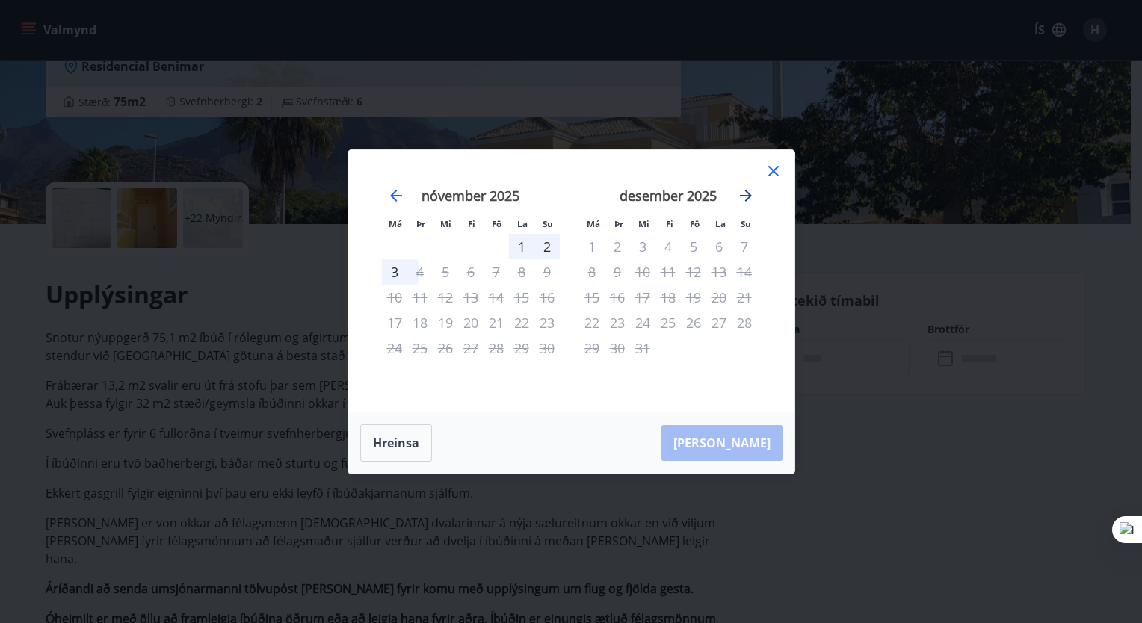
click at [738, 204] on icon "Move forward to switch to the next month." at bounding box center [746, 196] width 18 height 18
click at [751, 202] on icon "Move forward to switch to the next month." at bounding box center [746, 196] width 18 height 18
click at [771, 166] on icon at bounding box center [773, 171] width 18 height 18
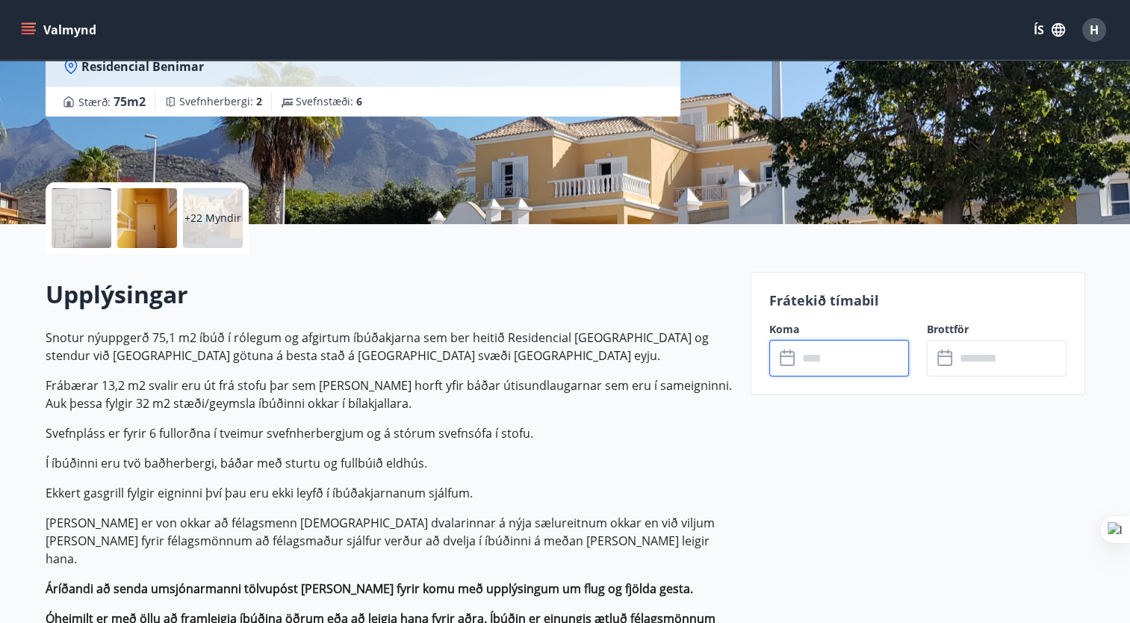
click at [810, 353] on input "text" at bounding box center [853, 358] width 111 height 37
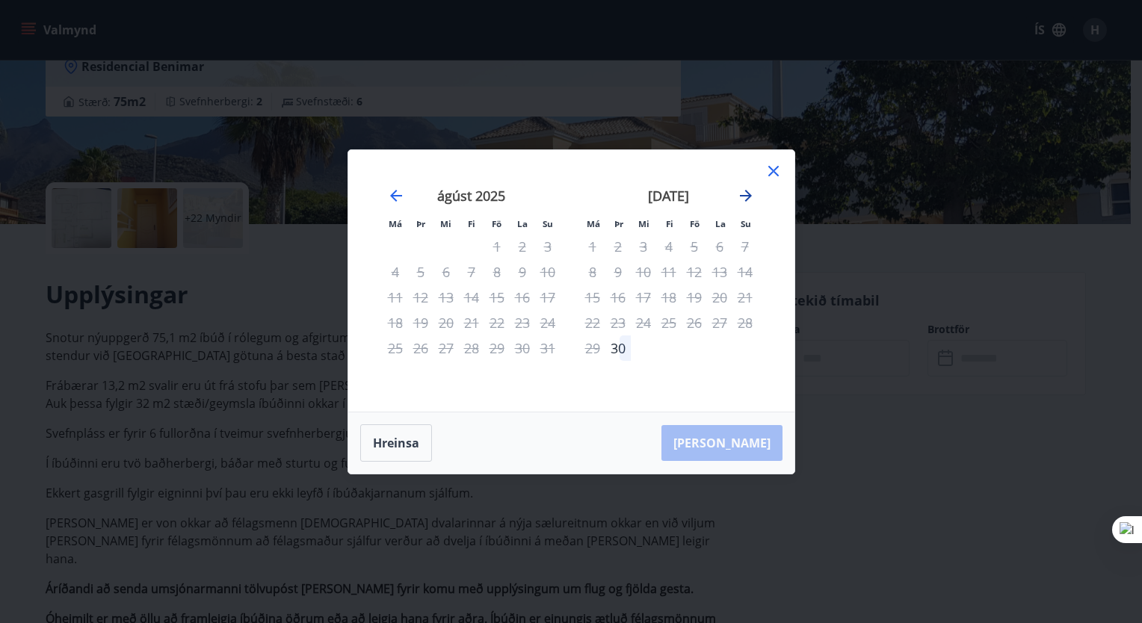
click at [746, 190] on icon "Move forward to switch to the next month." at bounding box center [746, 196] width 18 height 18
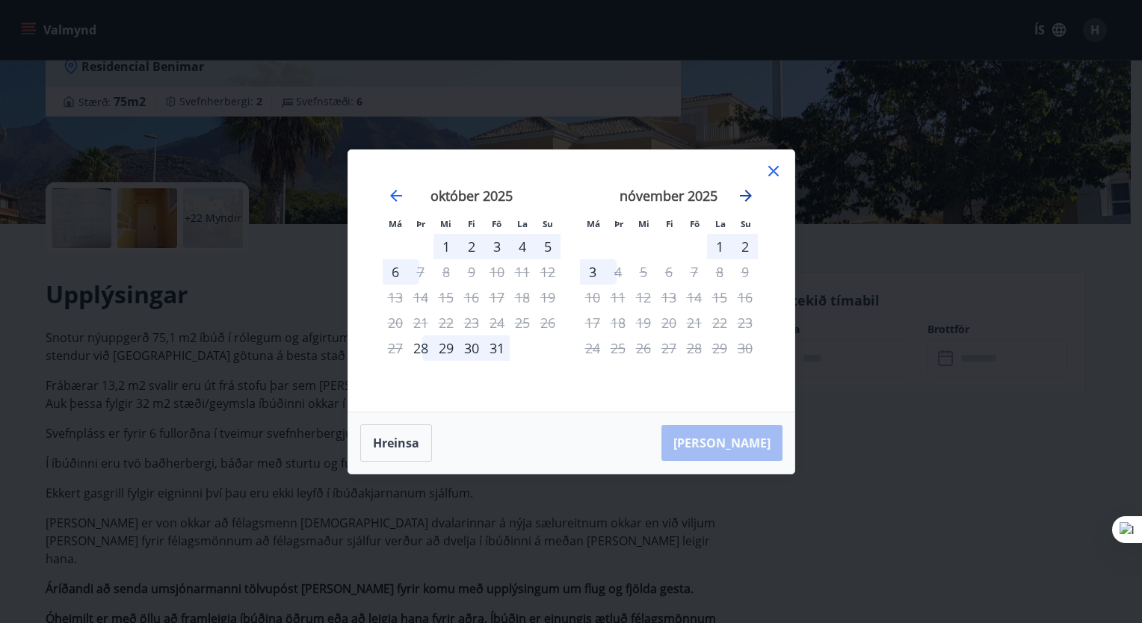
click at [746, 190] on icon "Move forward to switch to the next month." at bounding box center [746, 196] width 18 height 18
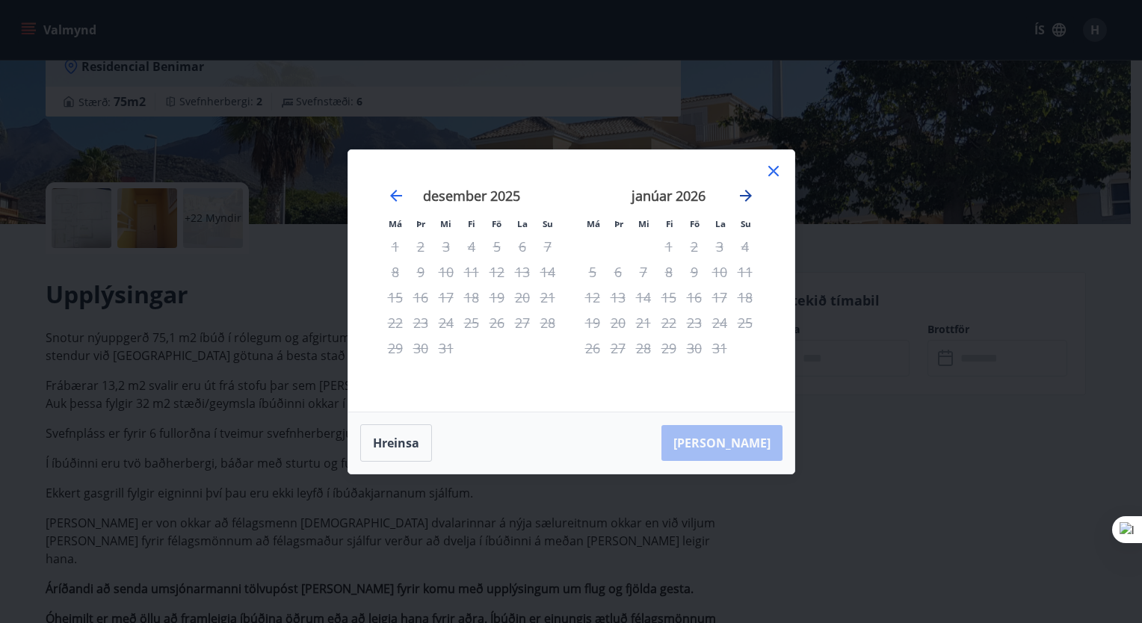
click at [746, 190] on icon "Move forward to switch to the next month." at bounding box center [746, 196] width 18 height 18
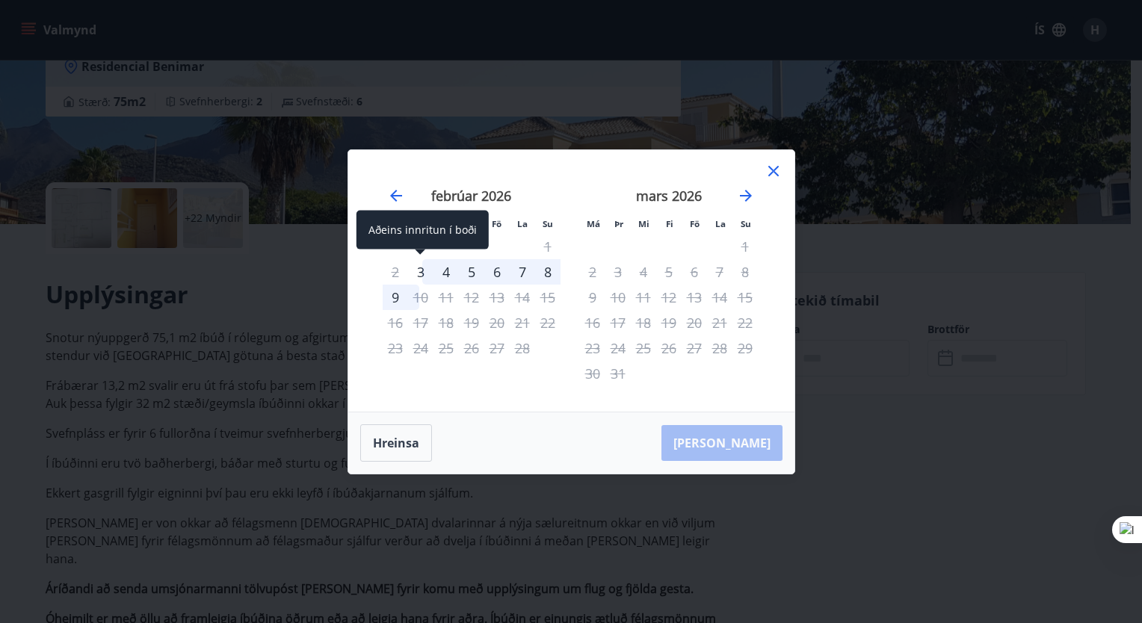
click at [422, 273] on div "3" at bounding box center [420, 271] width 25 height 25
click at [750, 430] on div "[PERSON_NAME]" at bounding box center [571, 442] width 446 height 61
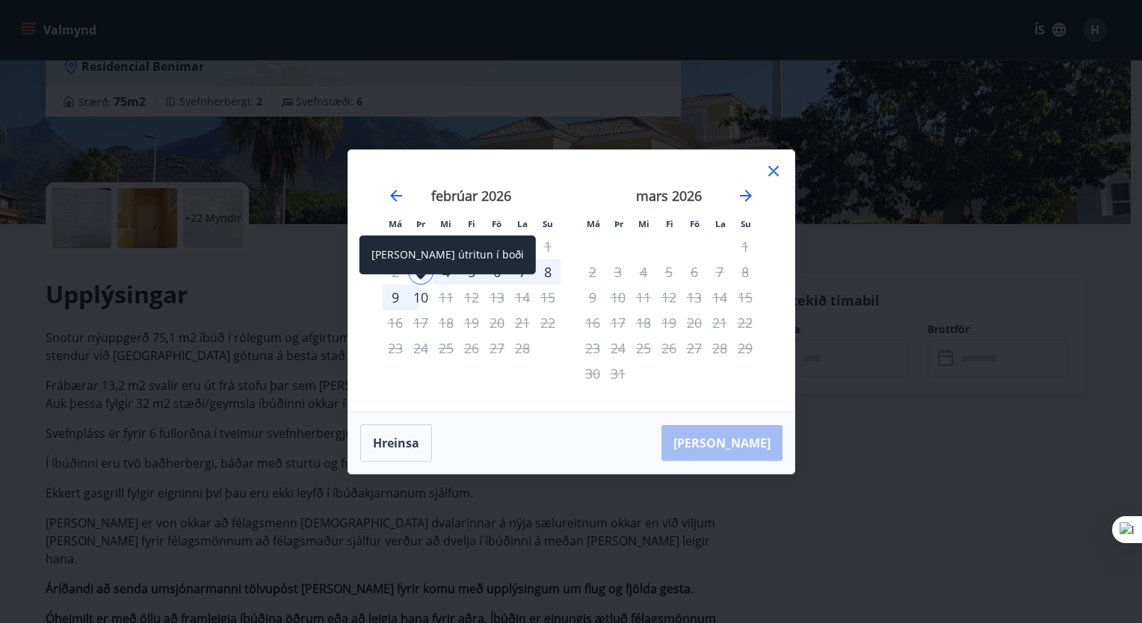
click at [418, 302] on div "10" at bounding box center [420, 297] width 25 height 25
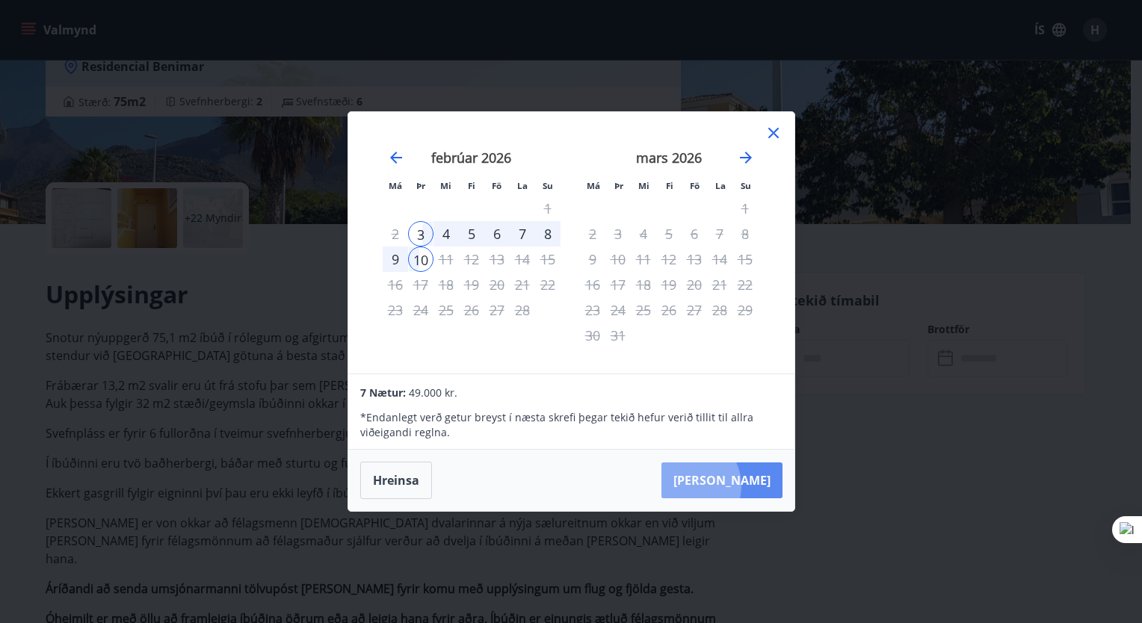
click at [736, 486] on button "[PERSON_NAME]" at bounding box center [721, 480] width 121 height 36
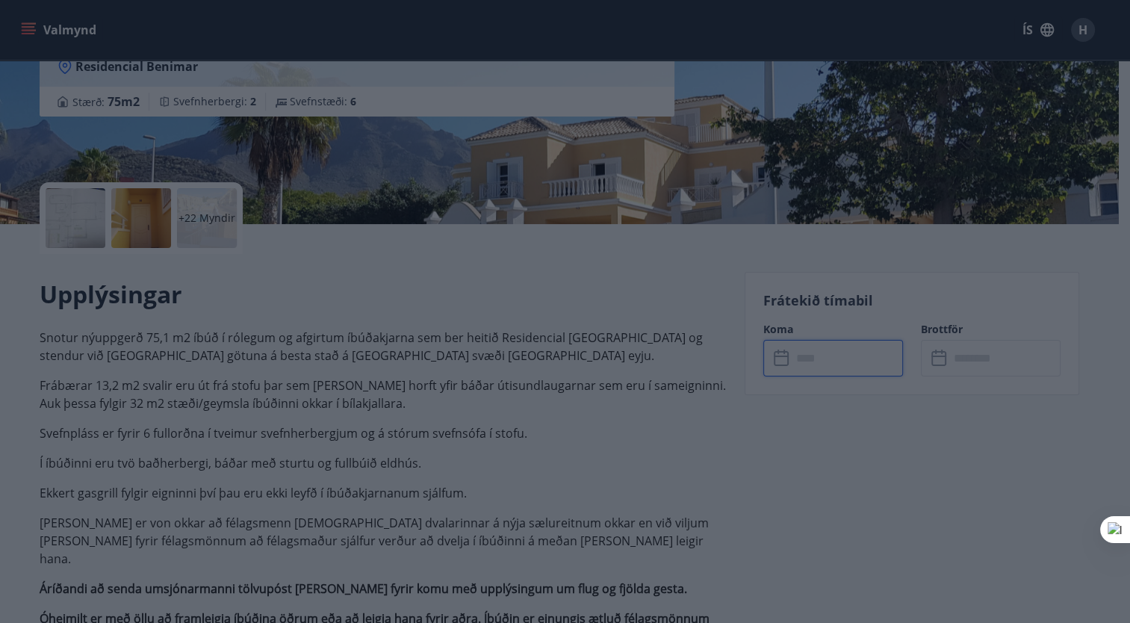
type input "******"
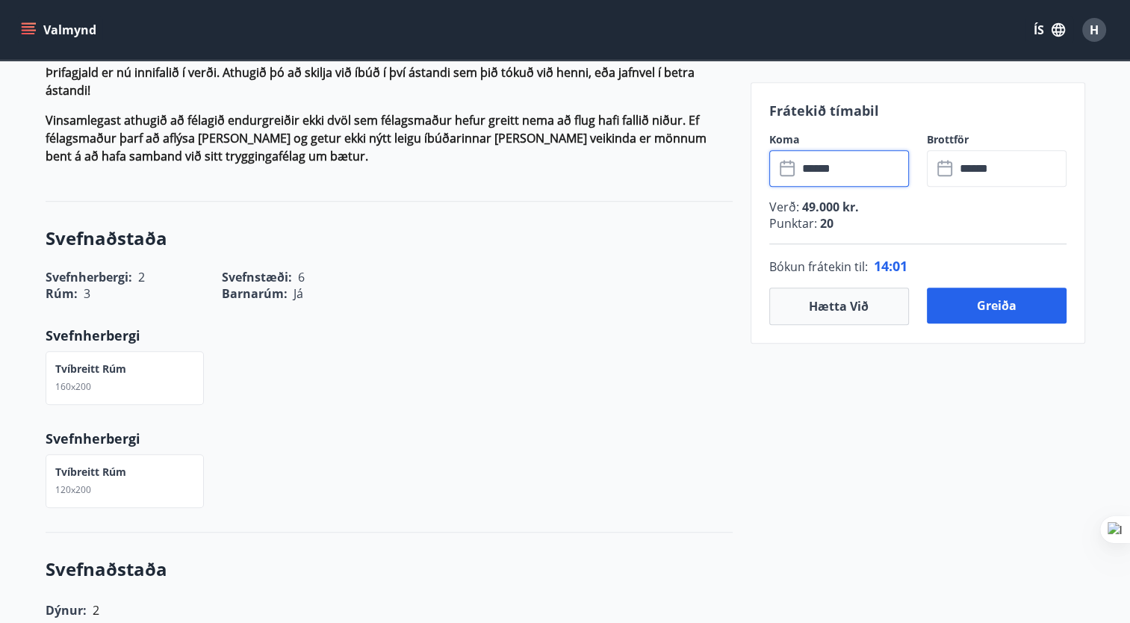
scroll to position [624, 0]
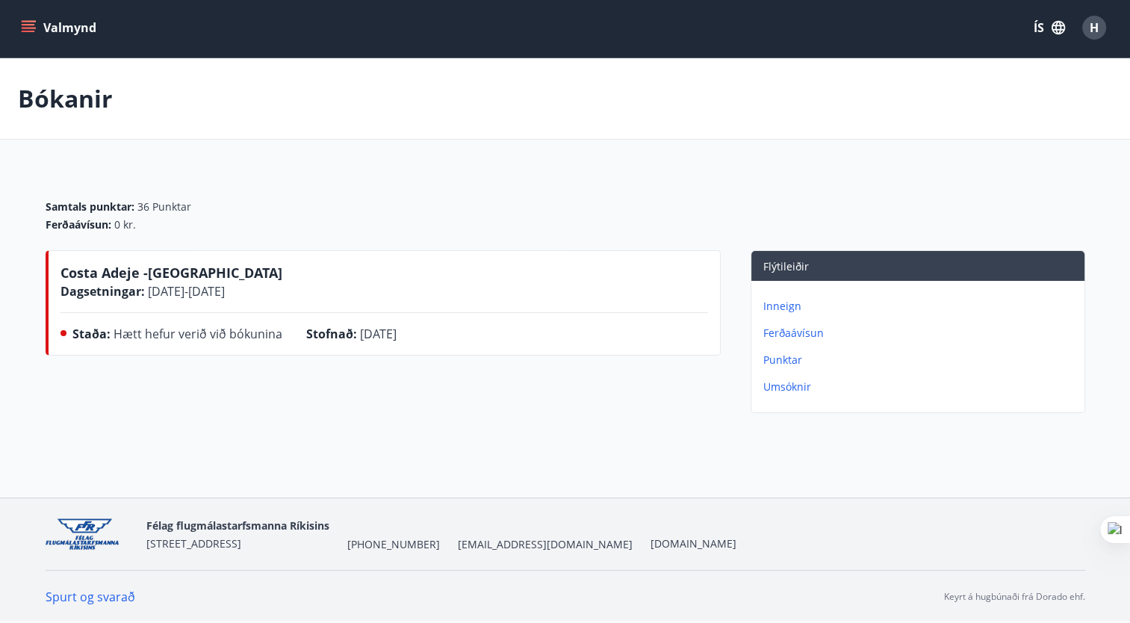
scroll to position [1, 0]
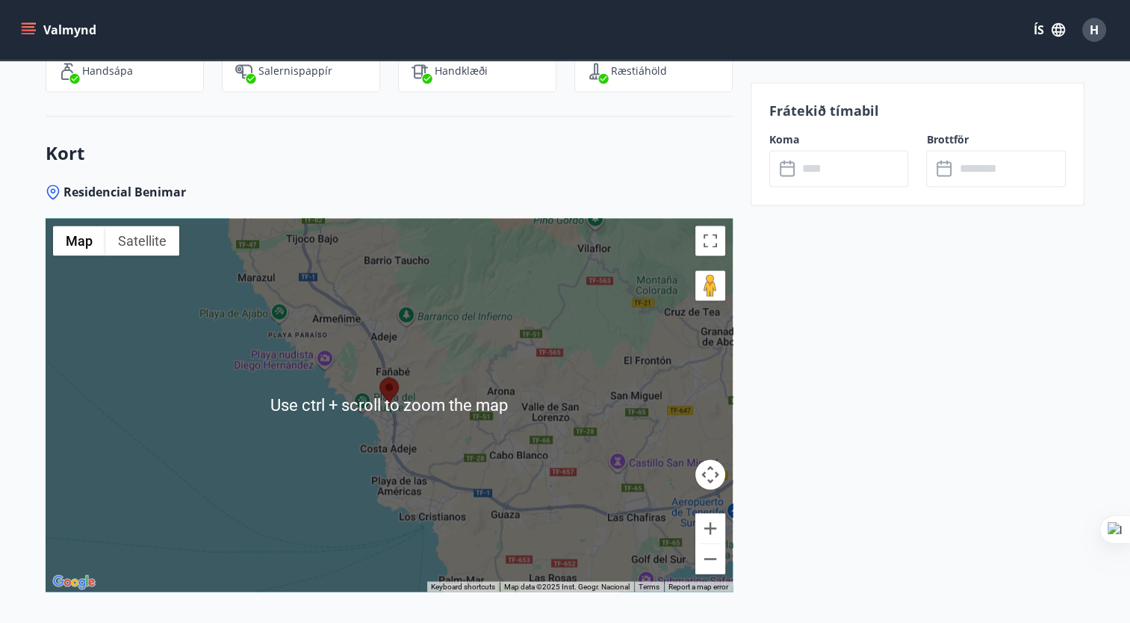
scroll to position [2492, 0]
